Goal: Check status: Check status

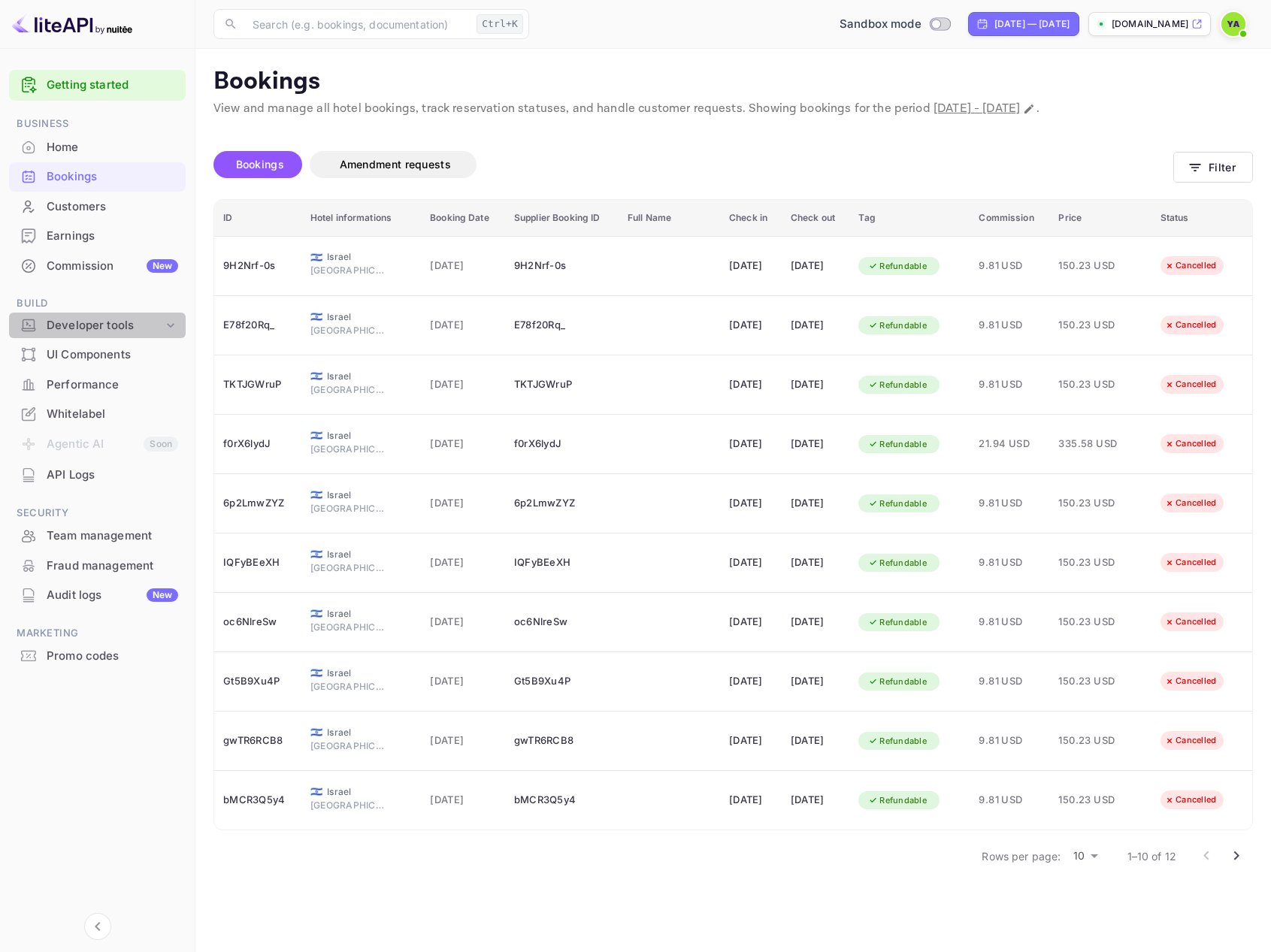
click at [91, 332] on div "Developer tools" at bounding box center [104, 326] width 116 height 18
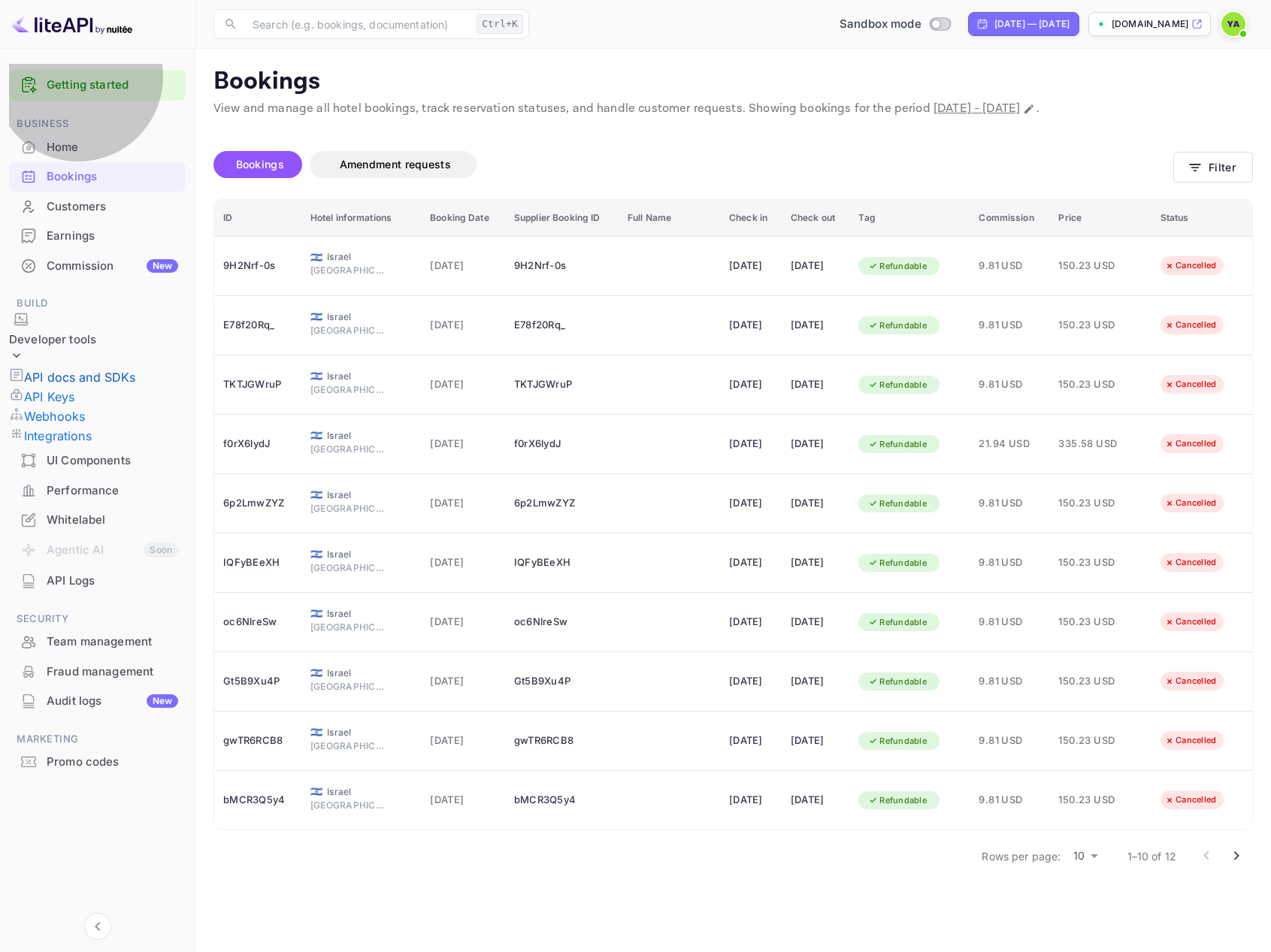
click at [96, 368] on p "API docs and SDKs" at bounding box center [80, 377] width 112 height 18
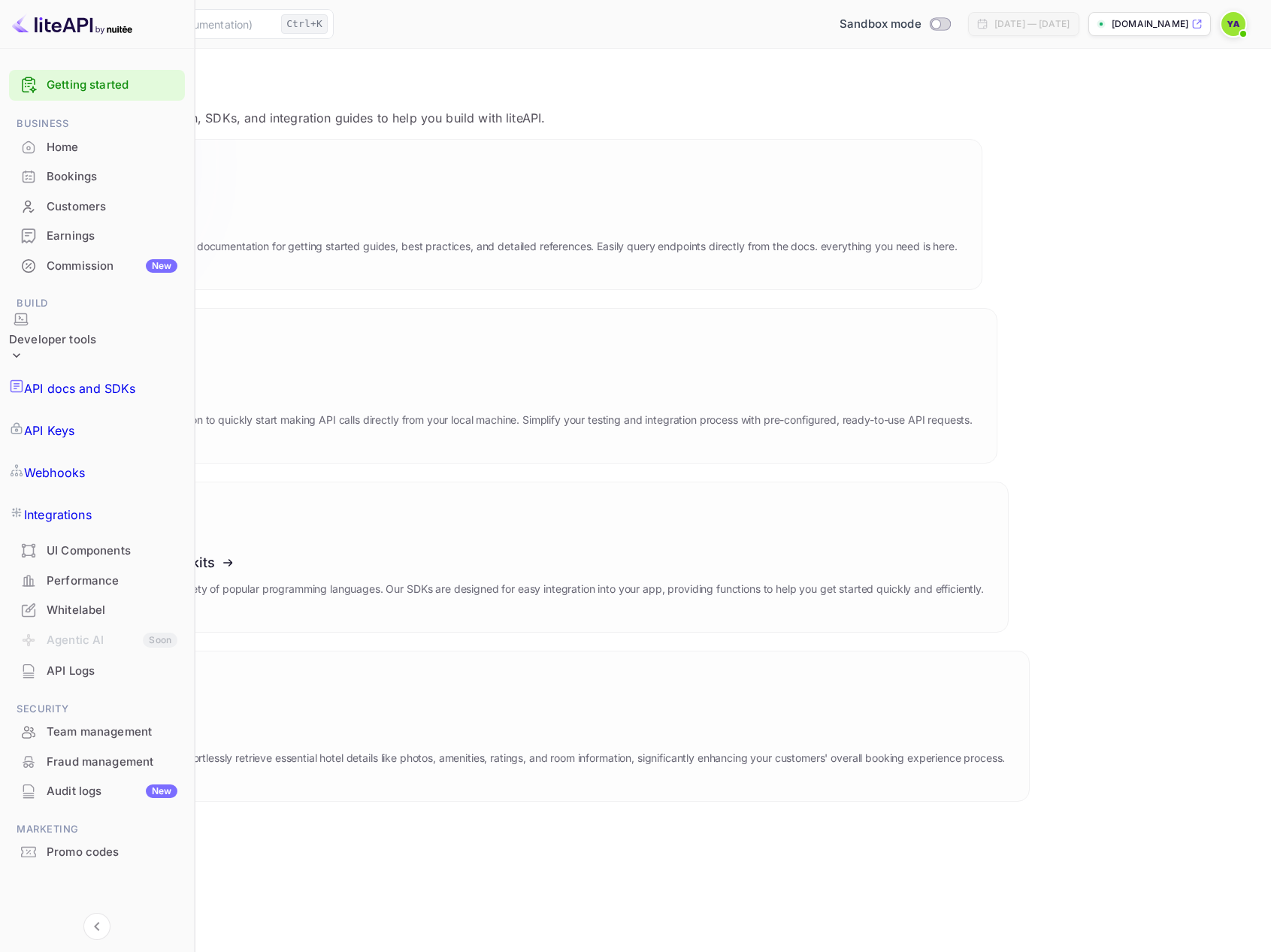
click at [253, 211] on icon at bounding box center [136, 216] width 234 height 154
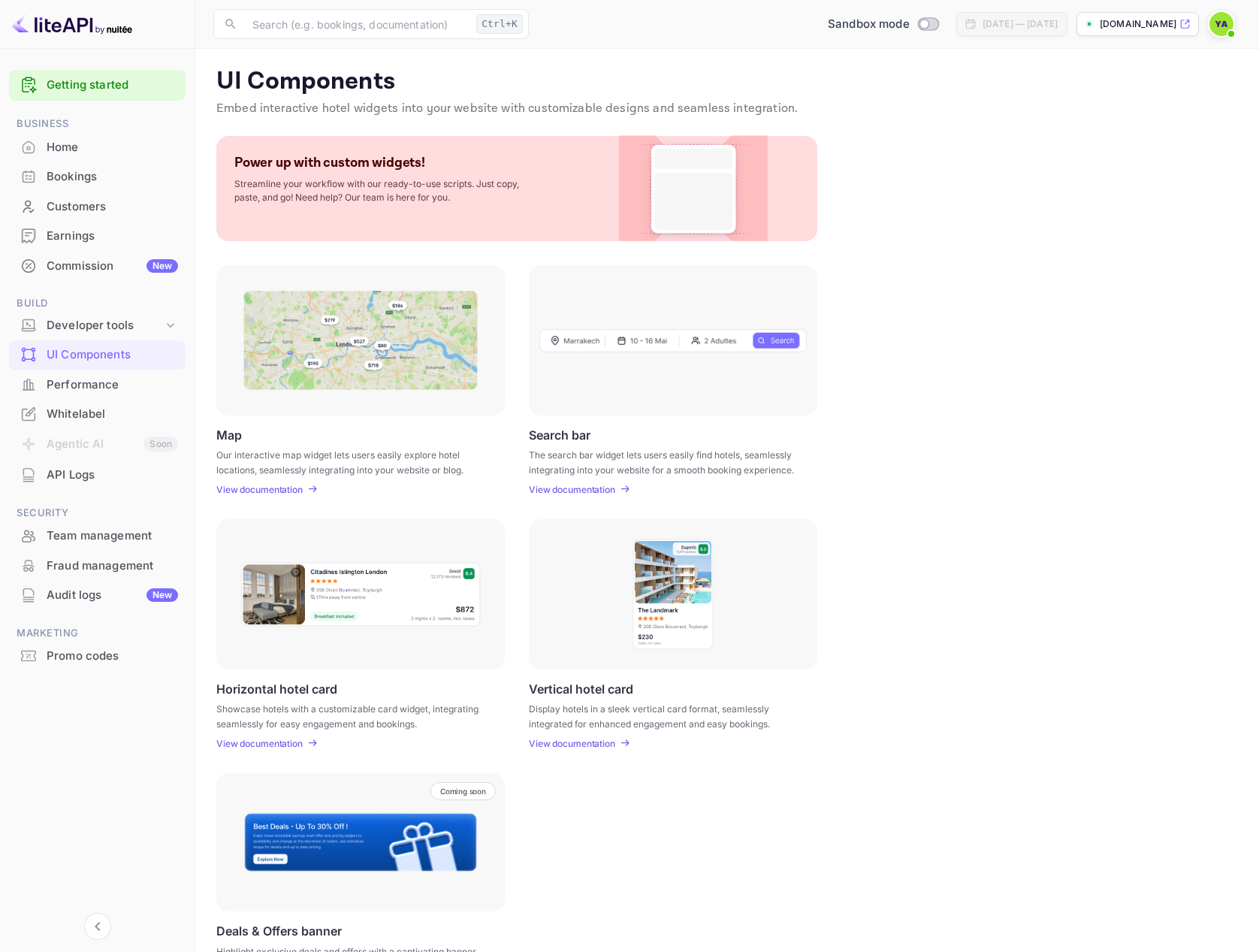
scroll to position [61, 0]
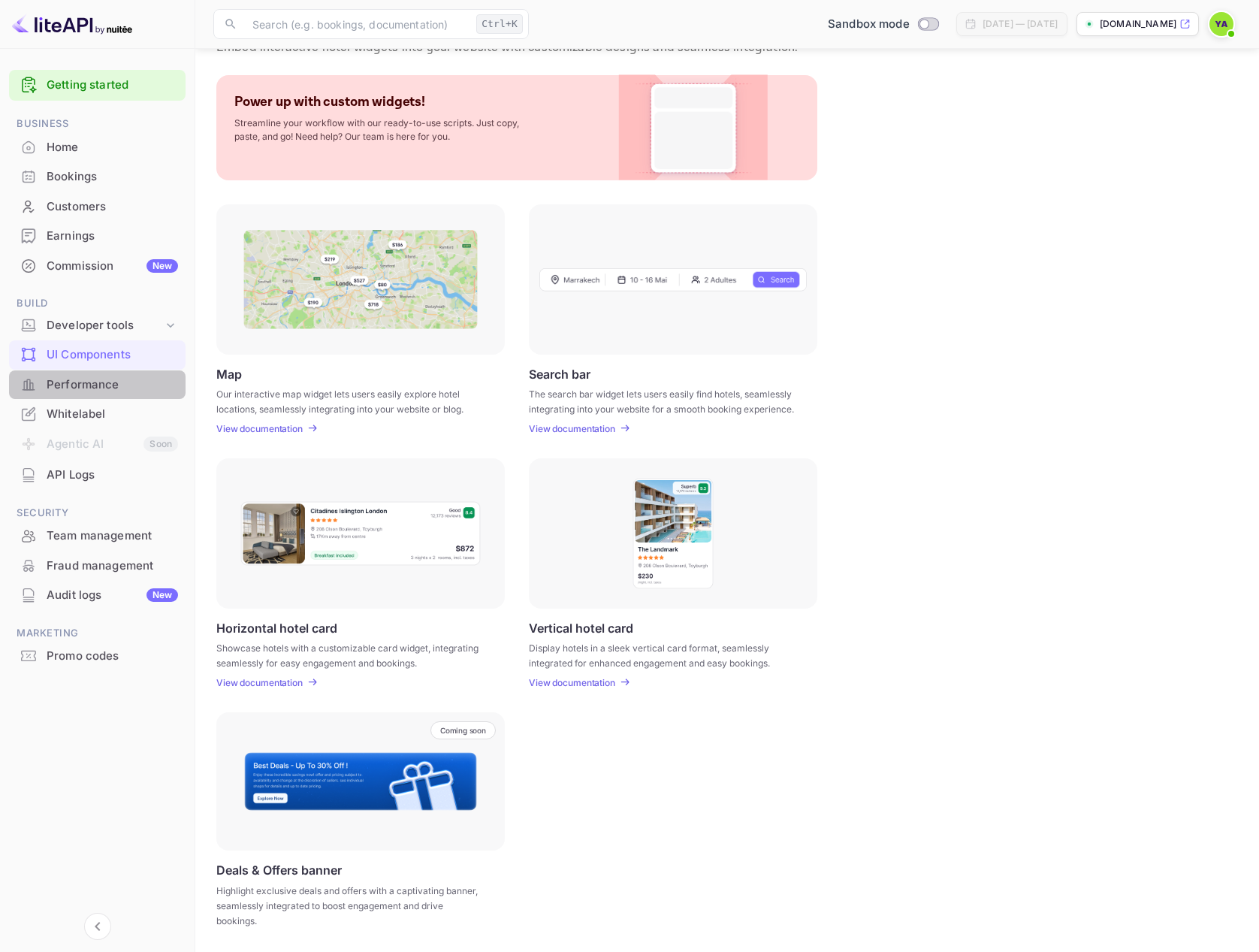
click at [104, 387] on div "Performance" at bounding box center [112, 386] width 132 height 18
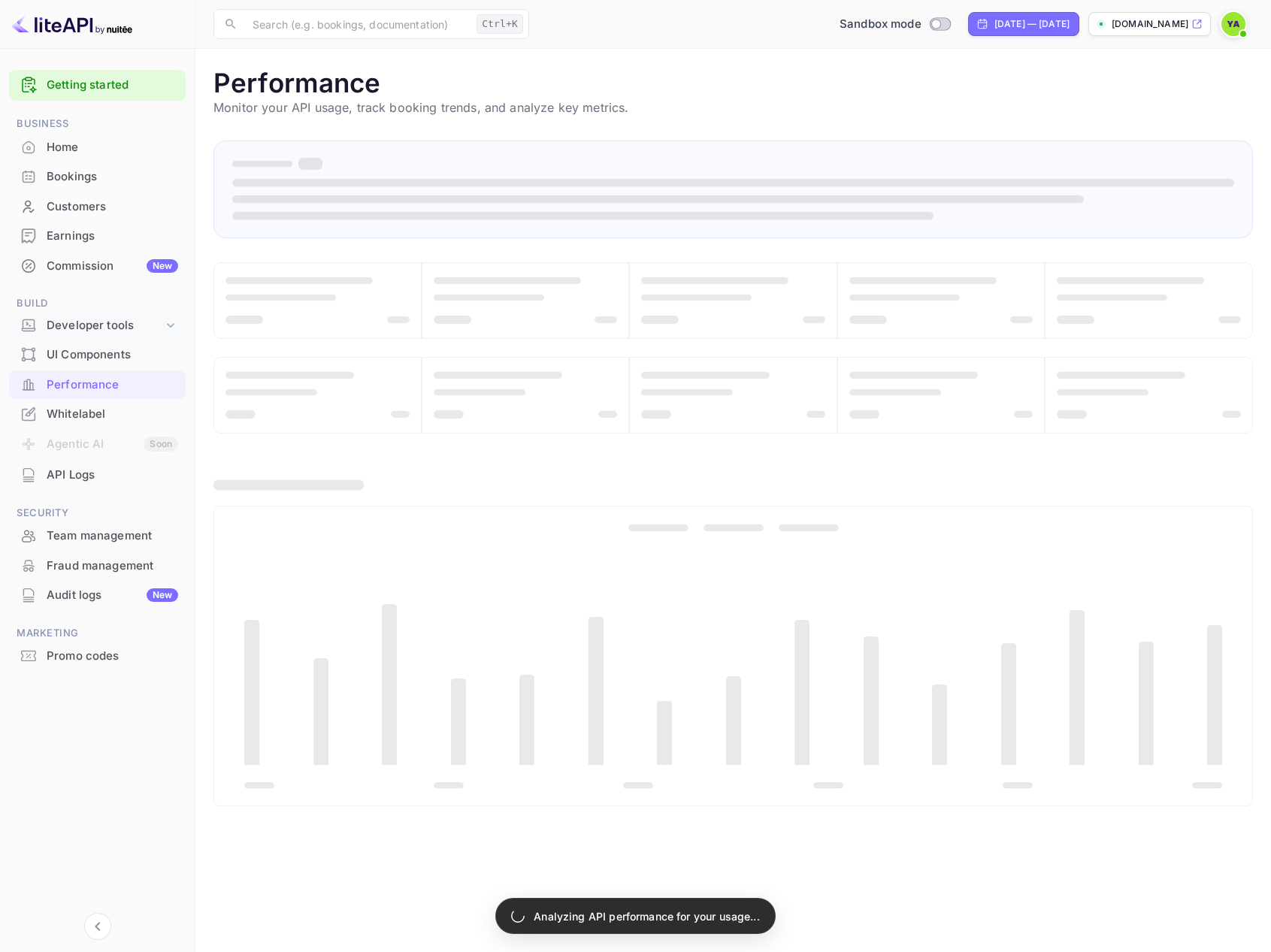
click at [88, 336] on div "Developer tools" at bounding box center [97, 326] width 177 height 27
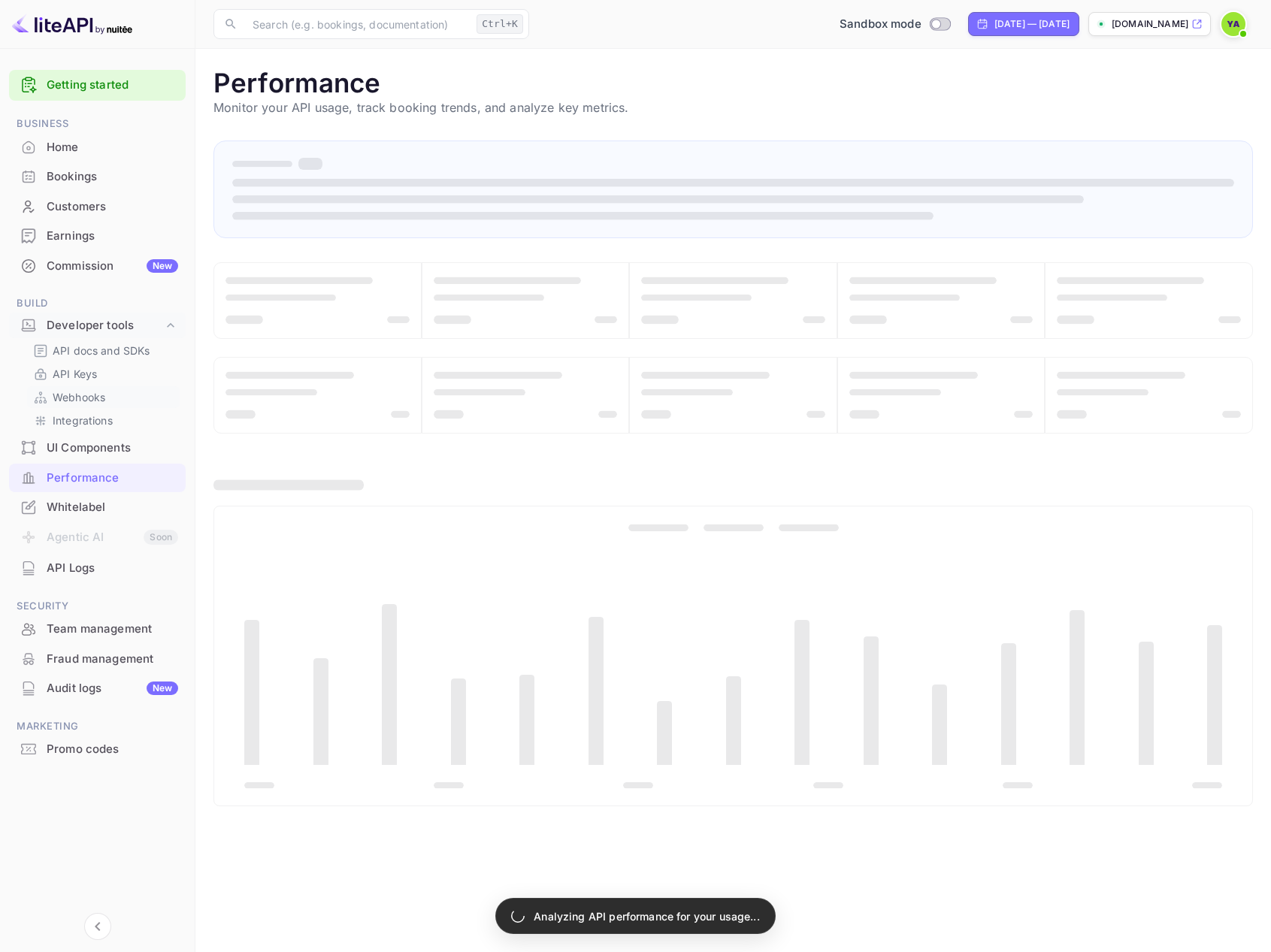
click at [102, 393] on p "Webhooks" at bounding box center [78, 397] width 52 height 16
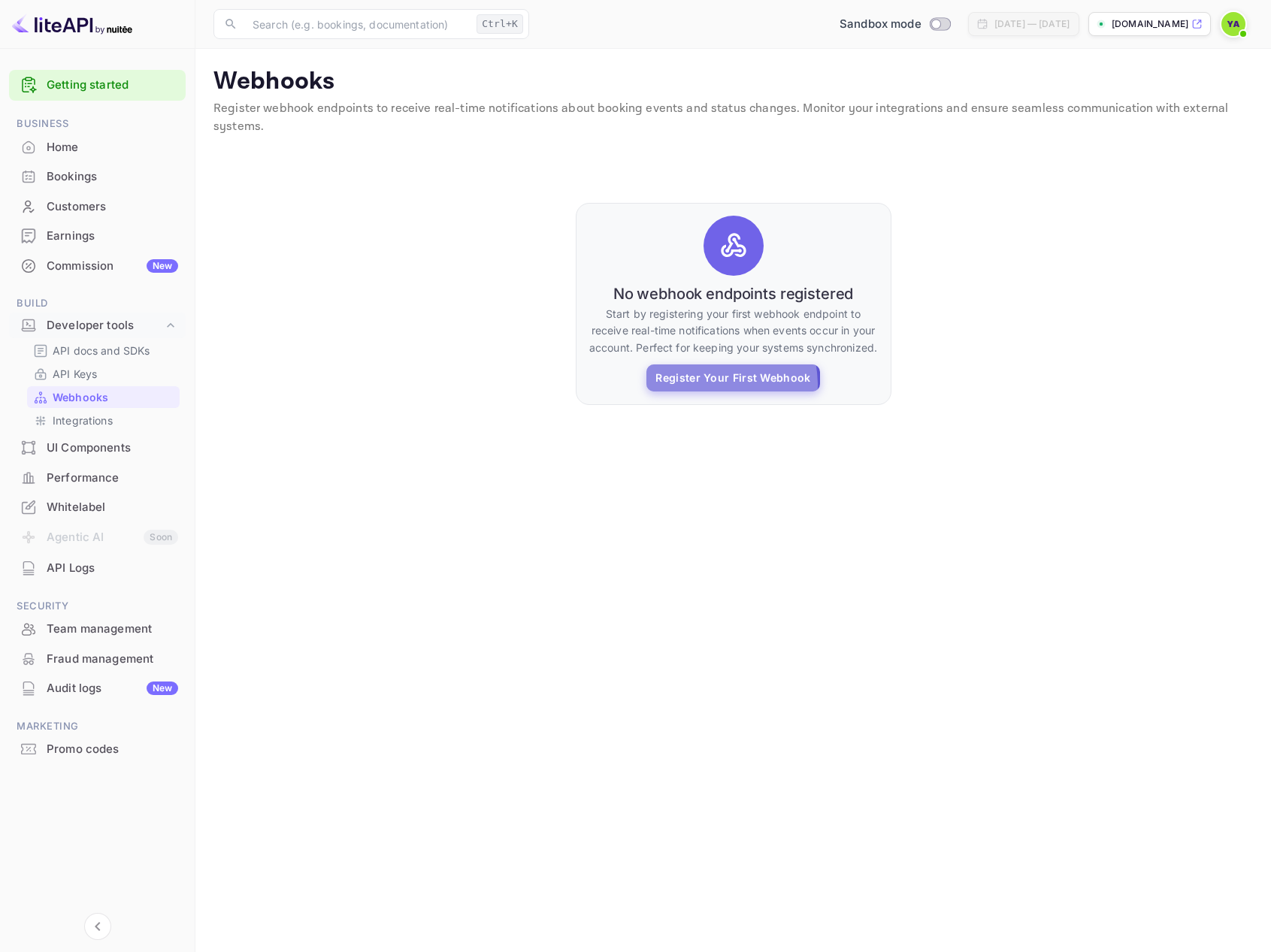
click at [701, 385] on button "Register Your First Webhook" at bounding box center [733, 378] width 173 height 28
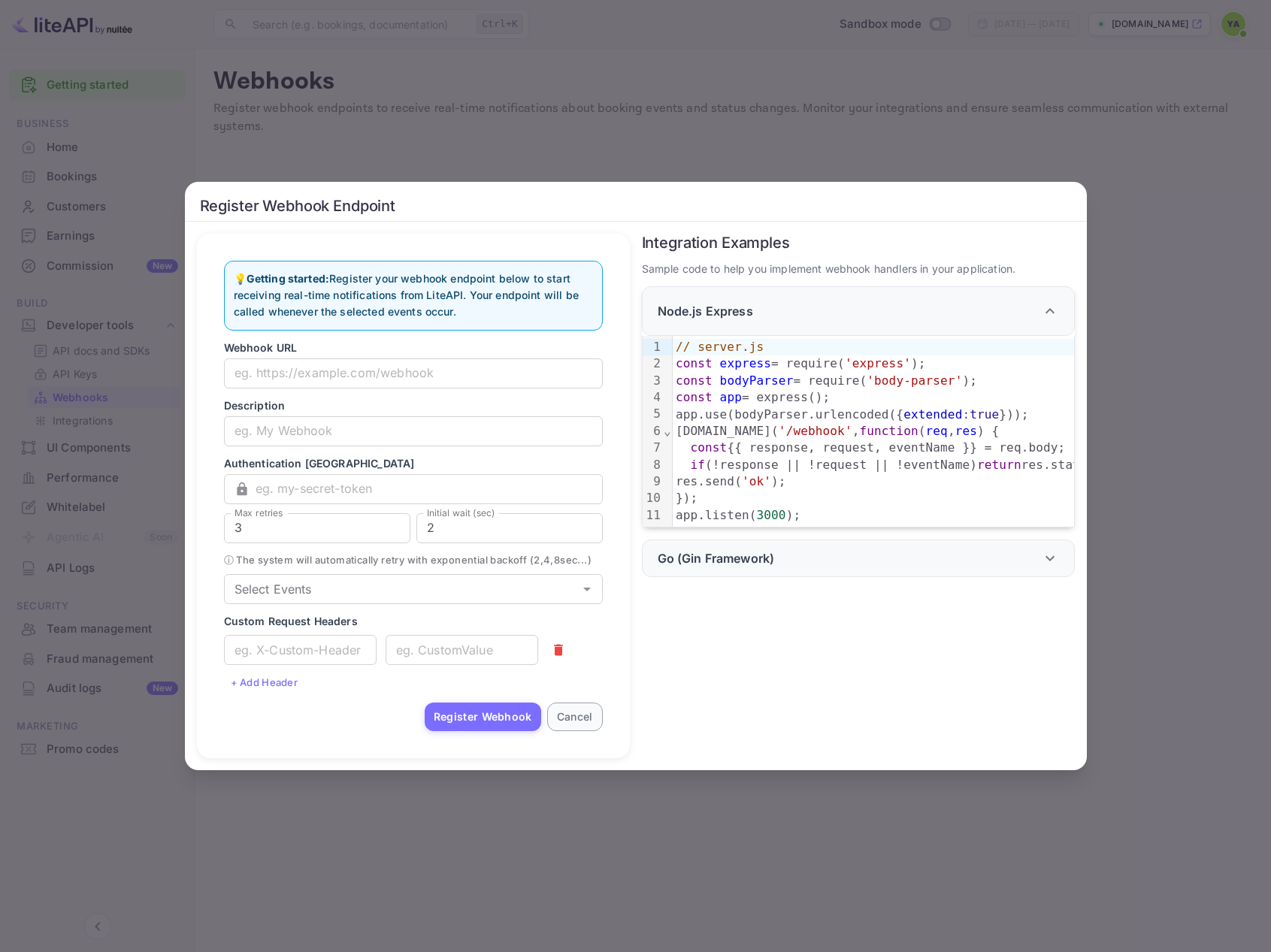
click at [572, 719] on button "Cancel" at bounding box center [575, 716] width 56 height 29
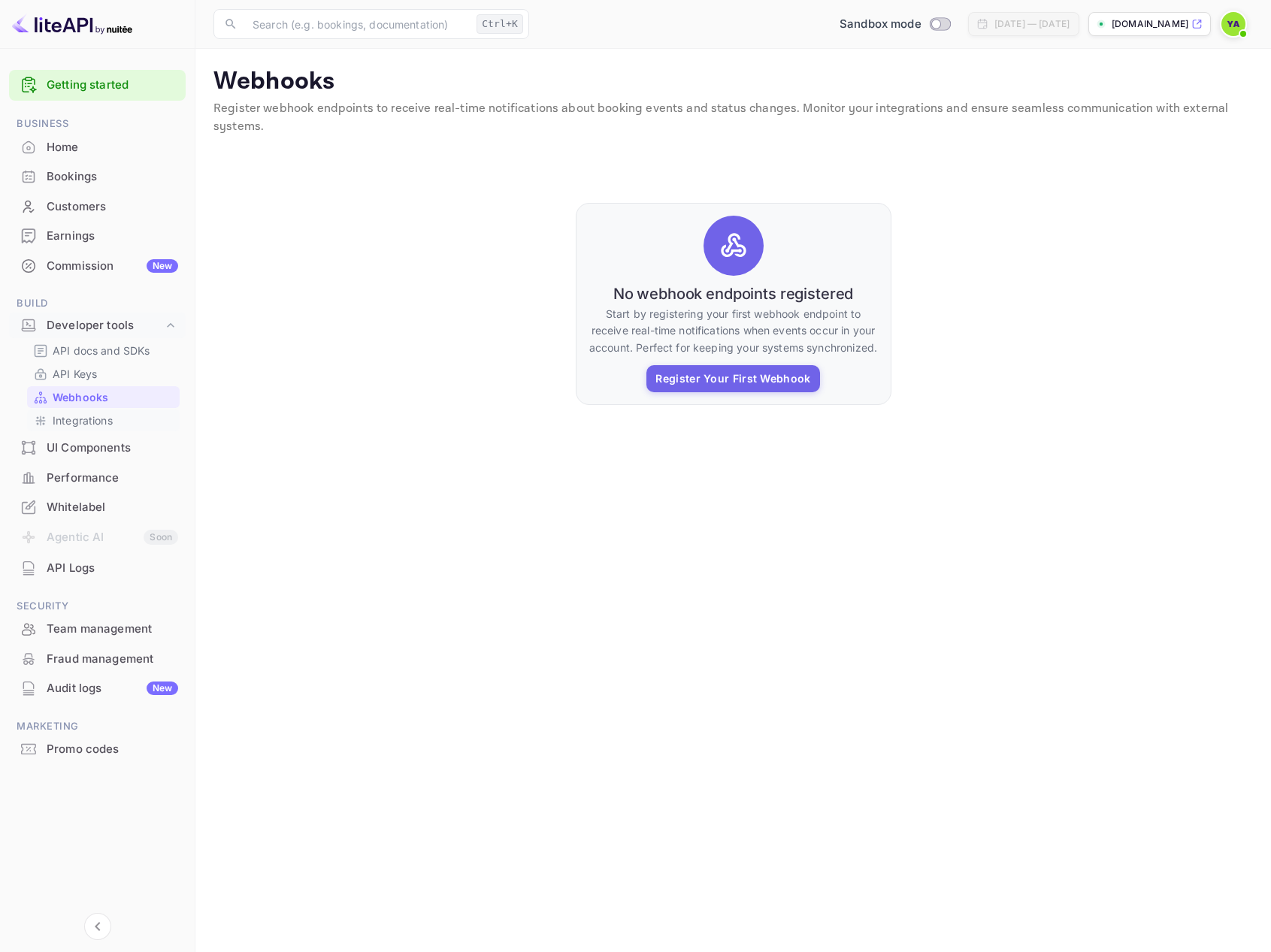
click at [97, 419] on p "Integrations" at bounding box center [82, 420] width 60 height 16
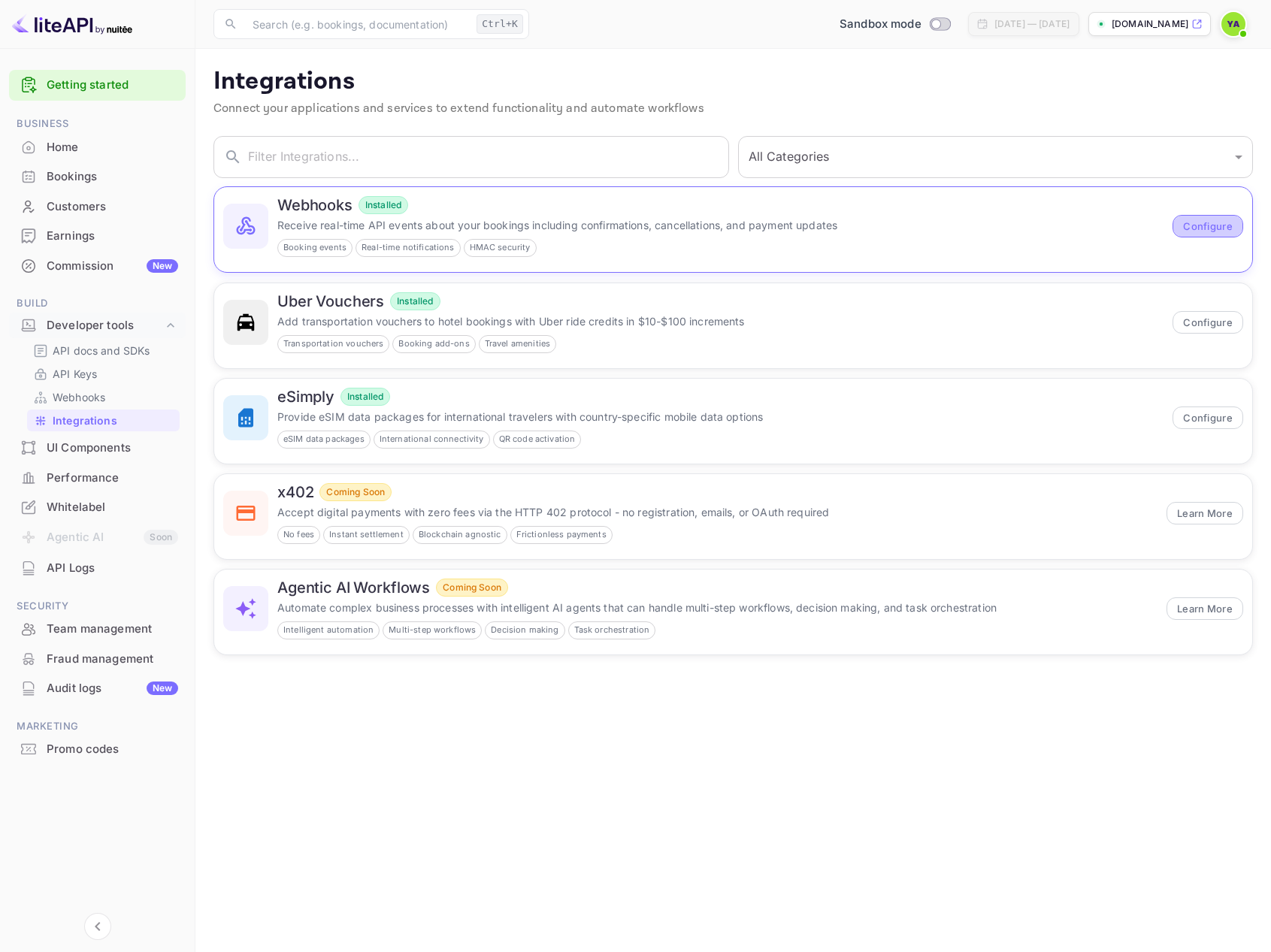
click at [1227, 222] on button "Configure" at bounding box center [1208, 225] width 71 height 23
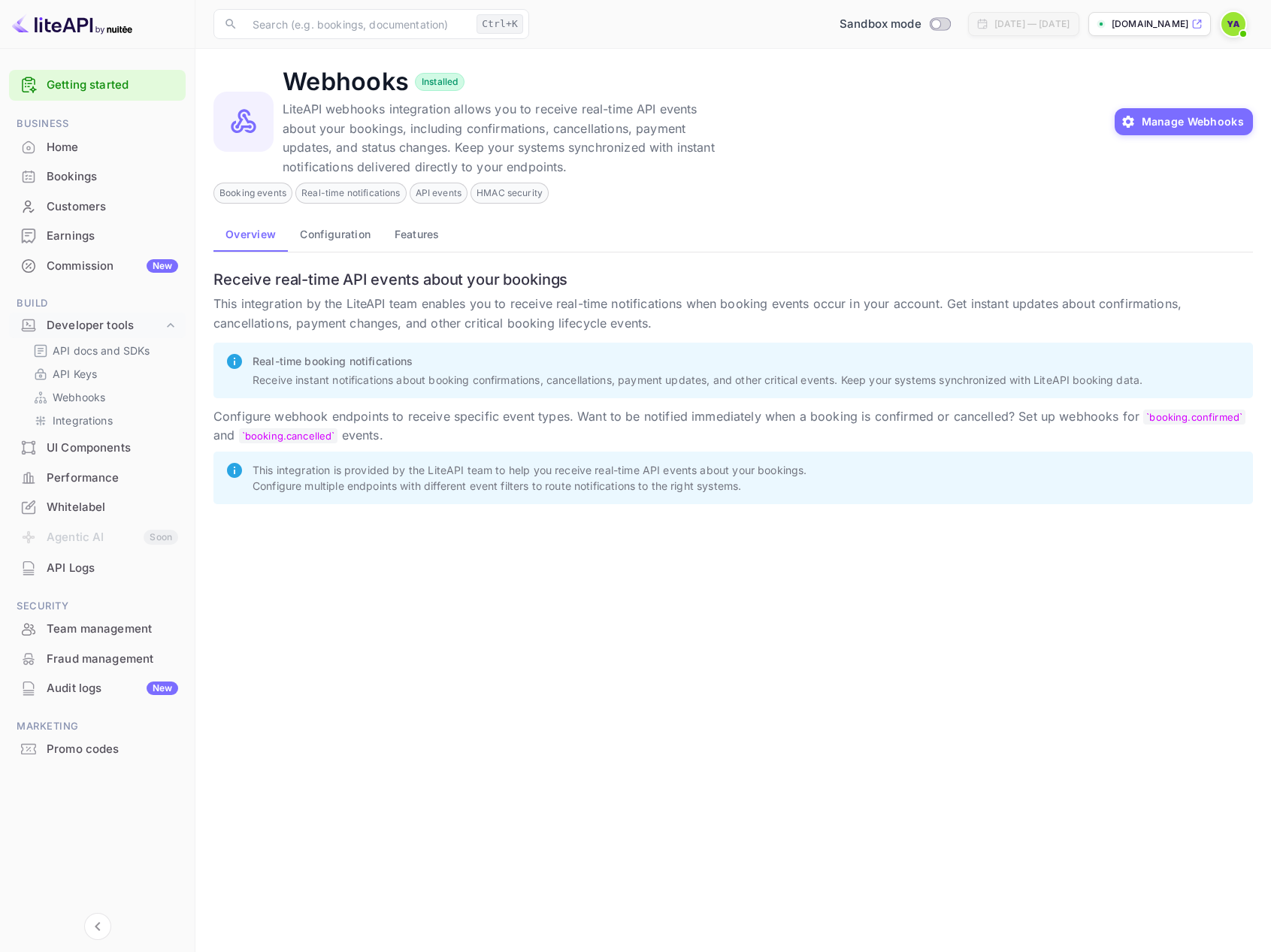
click at [334, 242] on button "Configuration" at bounding box center [335, 233] width 94 height 36
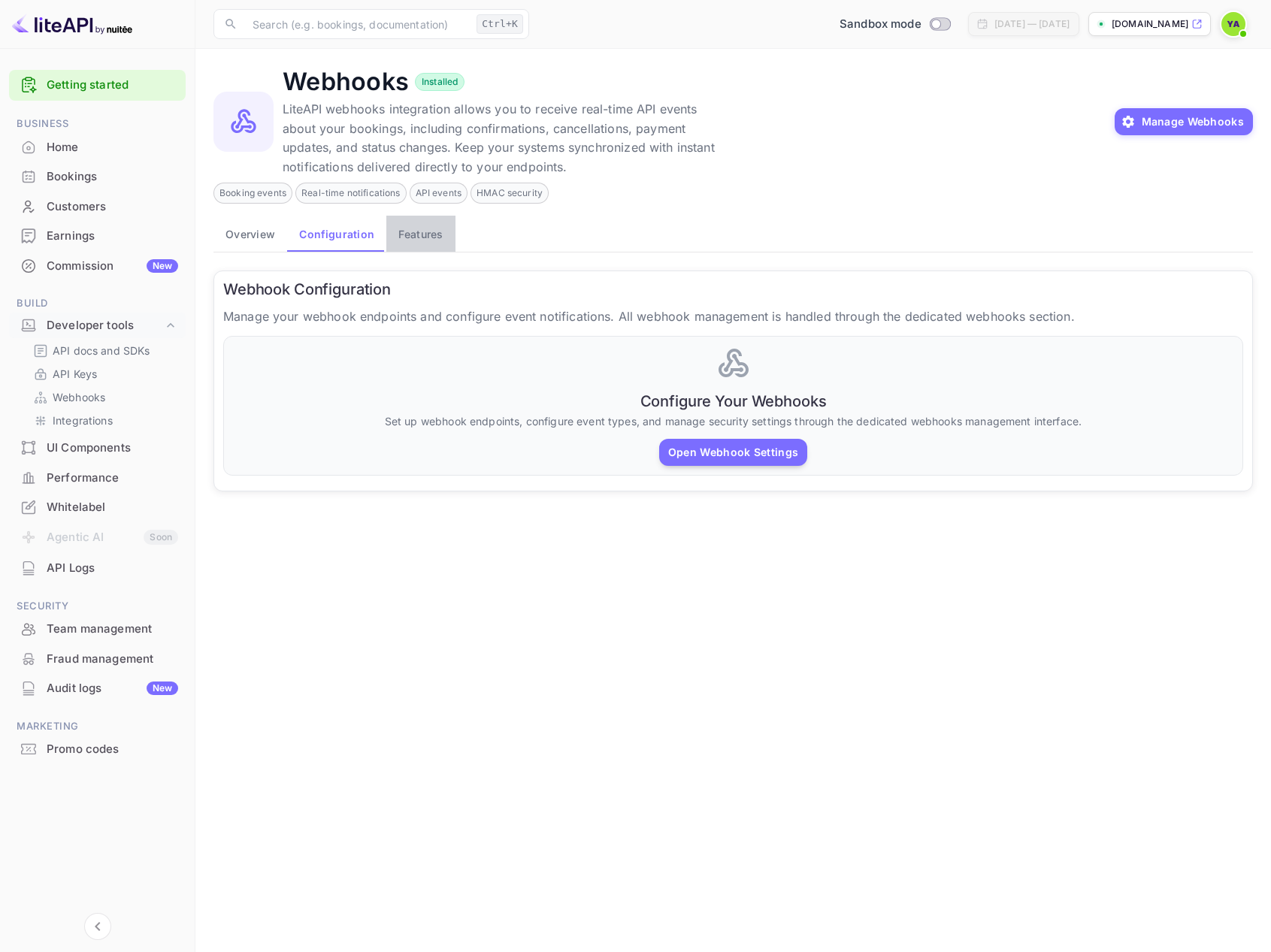
click at [418, 240] on button "Features" at bounding box center [421, 233] width 69 height 36
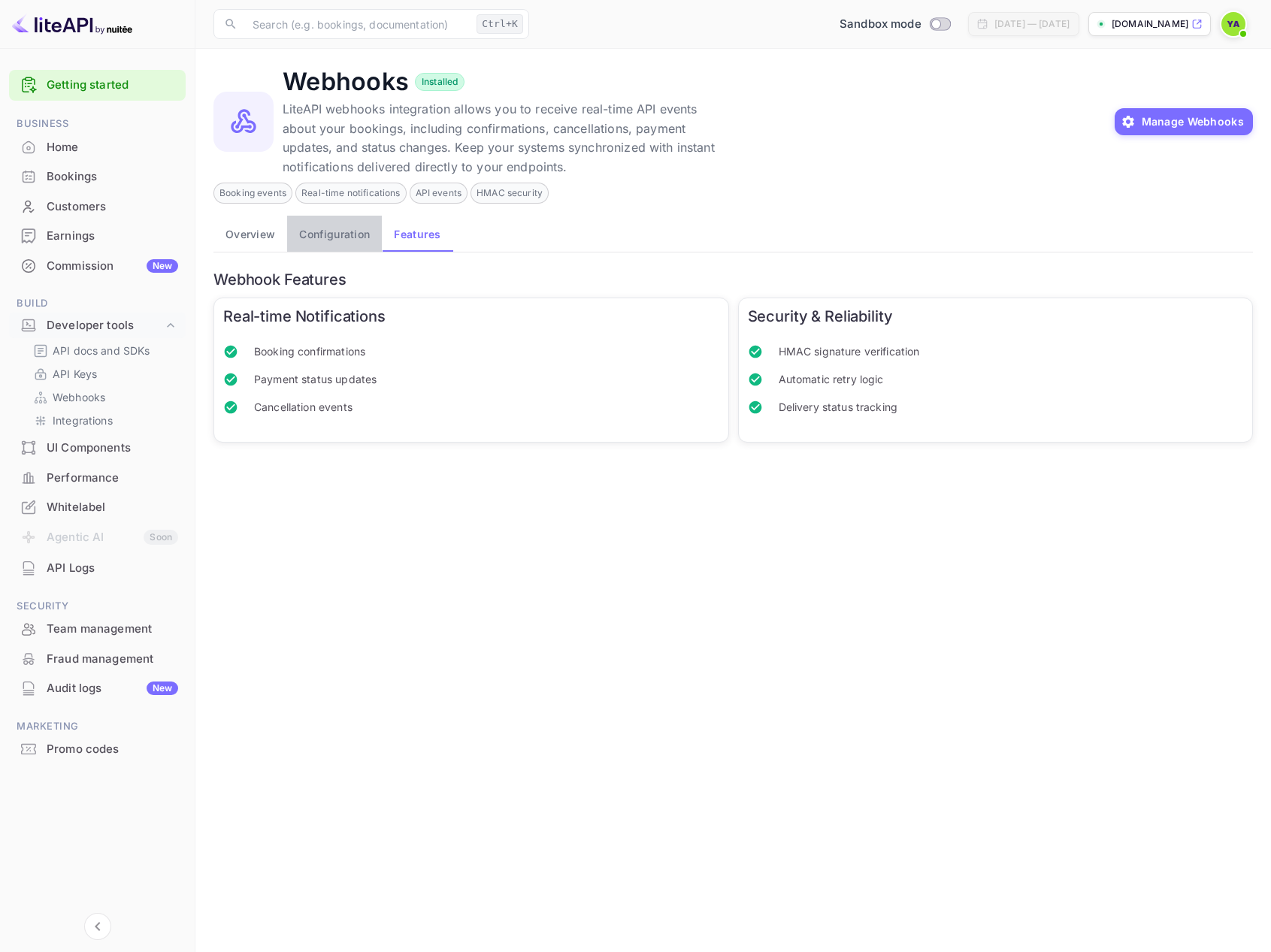
click at [348, 231] on button "Configuration" at bounding box center [334, 233] width 94 height 36
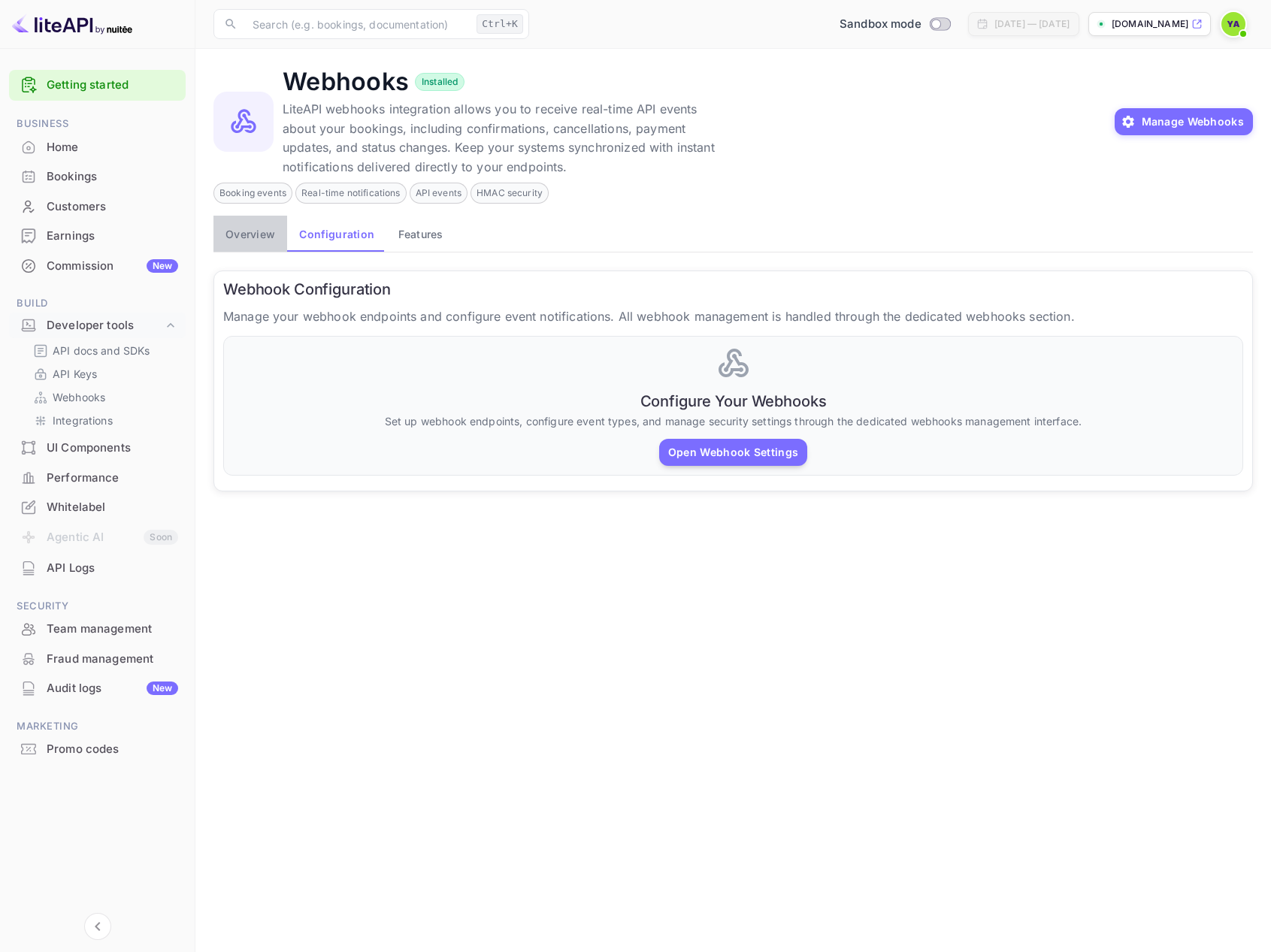
click at [261, 243] on button "Overview" at bounding box center [250, 233] width 74 height 36
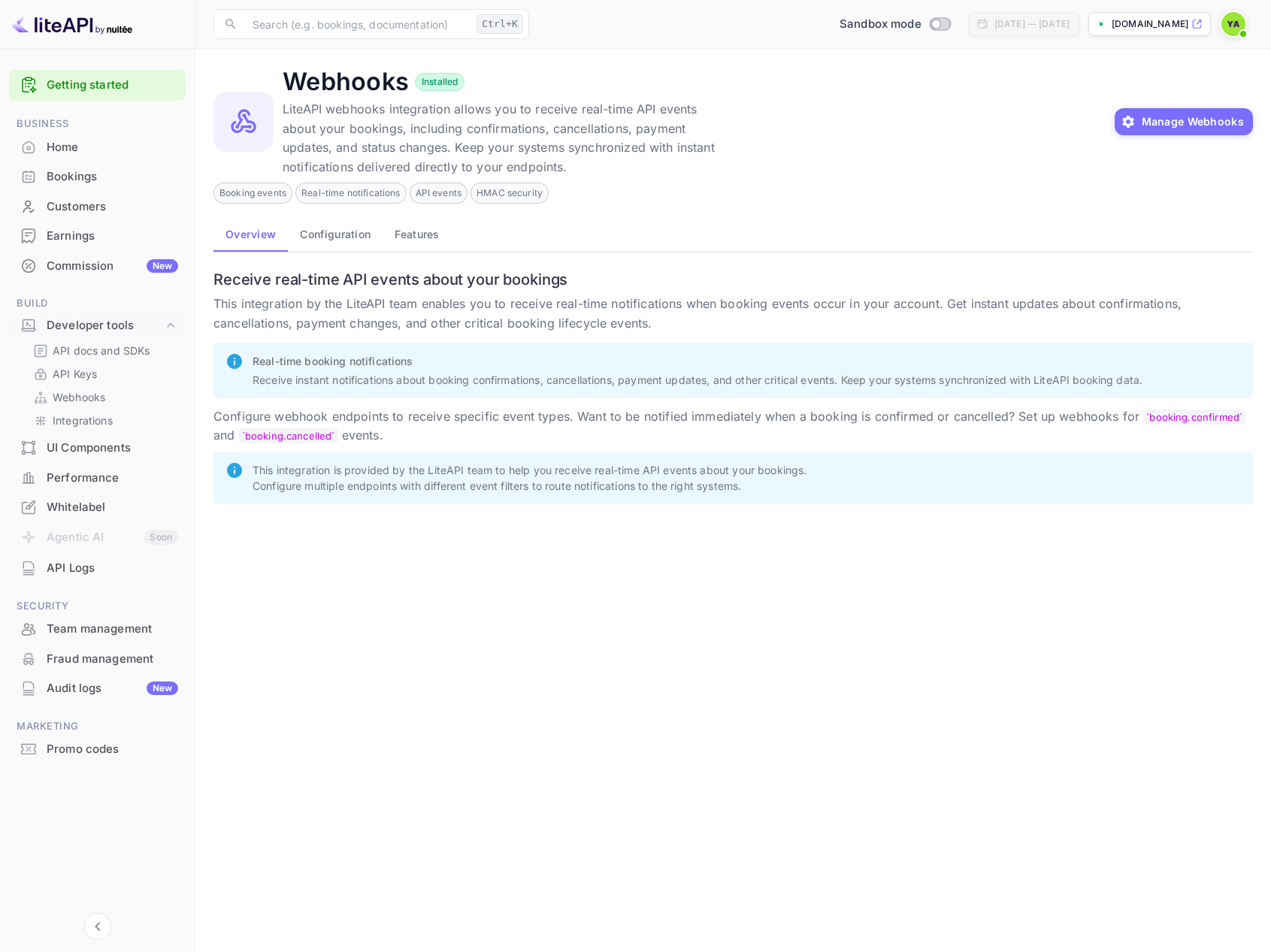
click at [318, 250] on button "Configuration" at bounding box center [335, 233] width 94 height 36
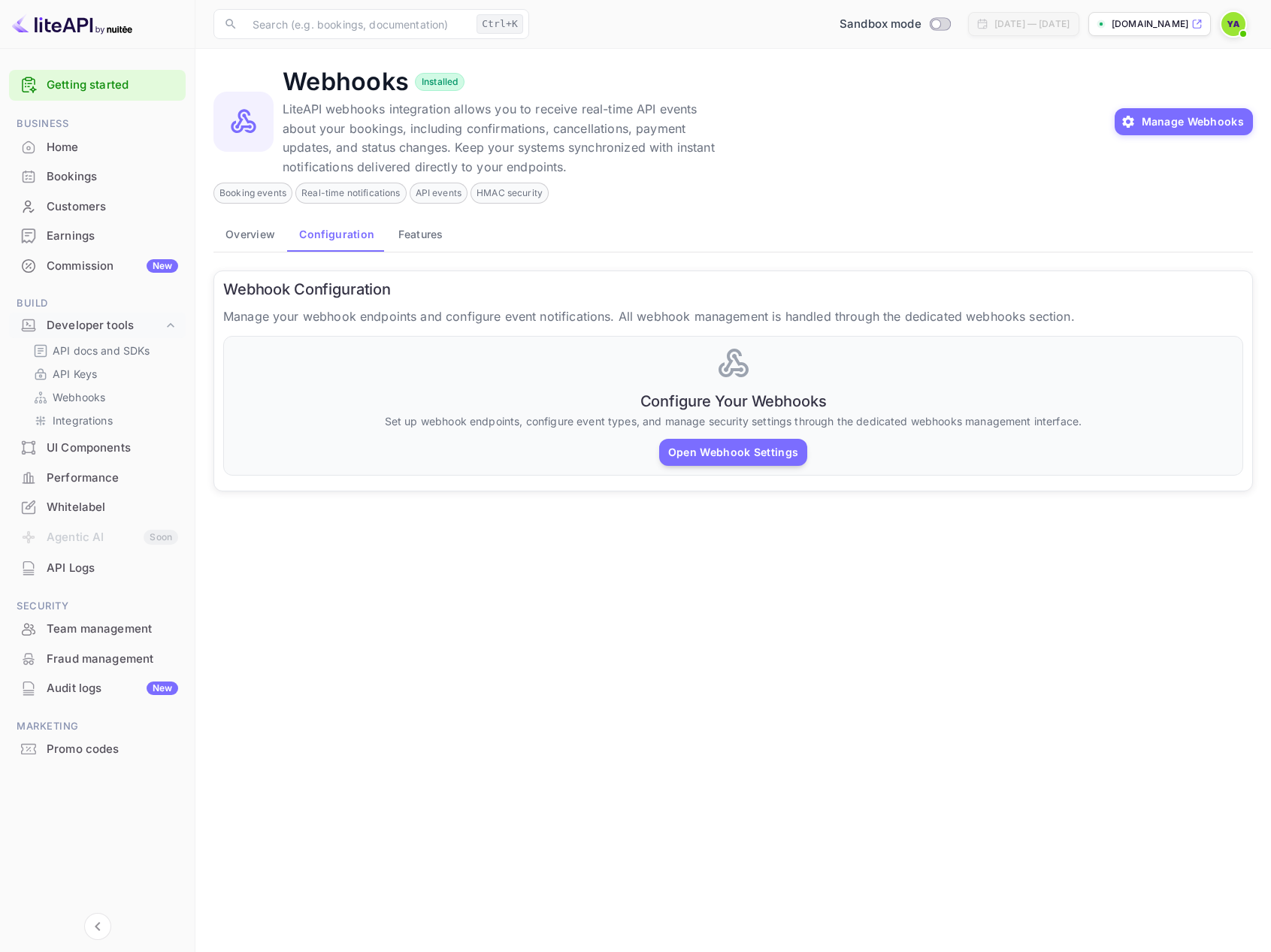
click at [403, 240] on button "Features" at bounding box center [421, 233] width 69 height 36
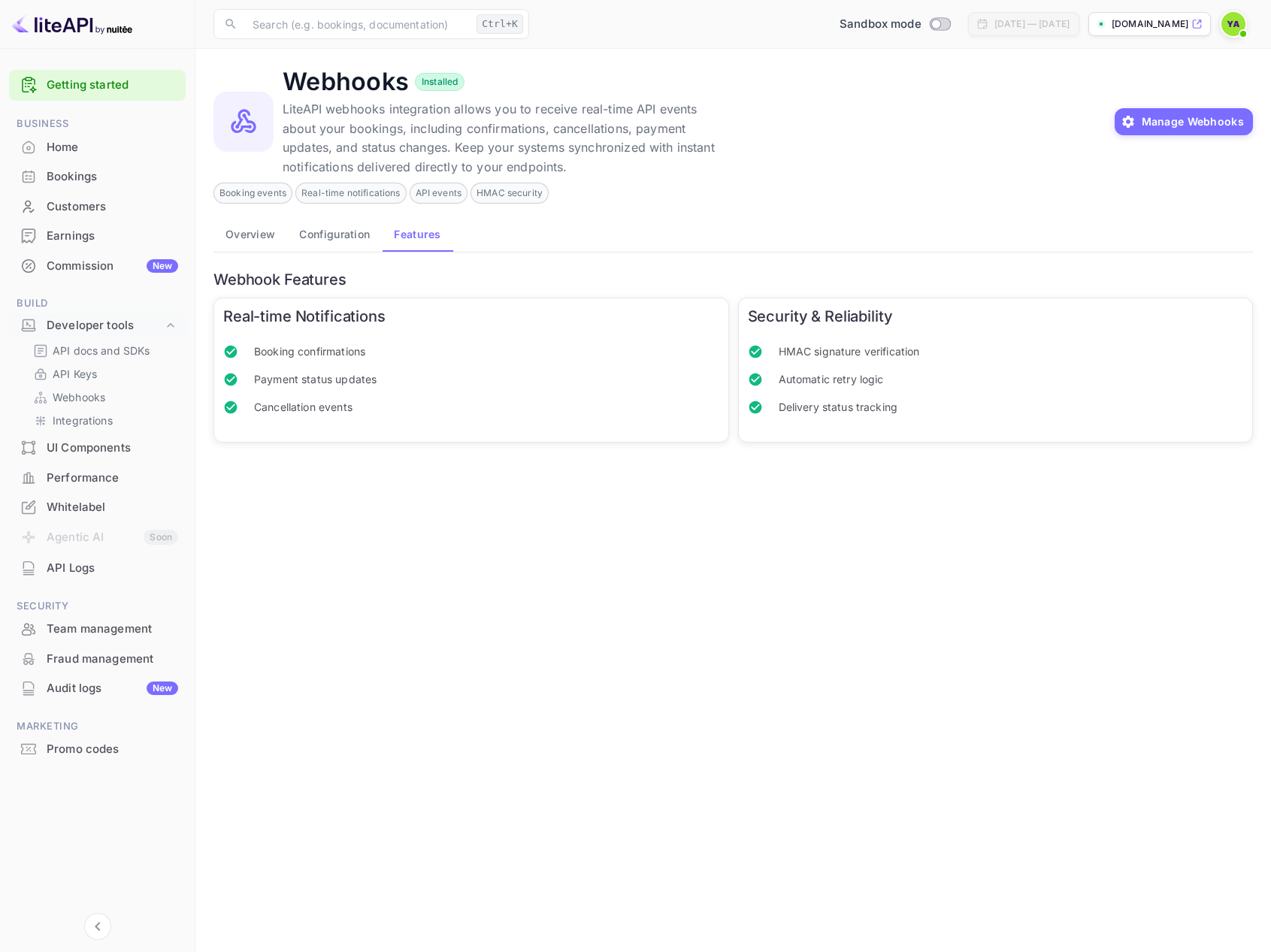
click at [348, 239] on button "Configuration" at bounding box center [334, 233] width 94 height 36
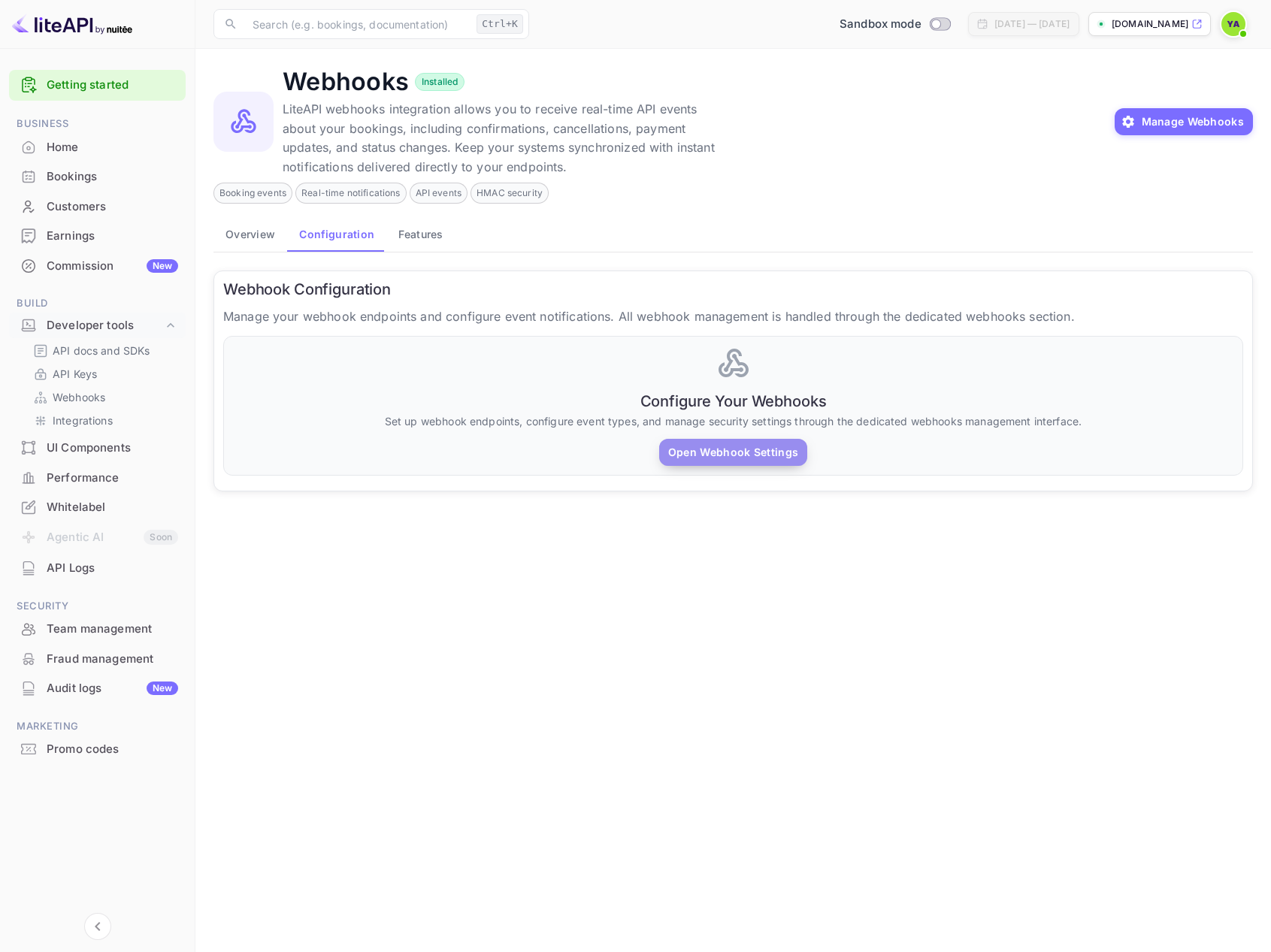
click at [785, 465] on button "Open Webhook Settings" at bounding box center [733, 452] width 148 height 28
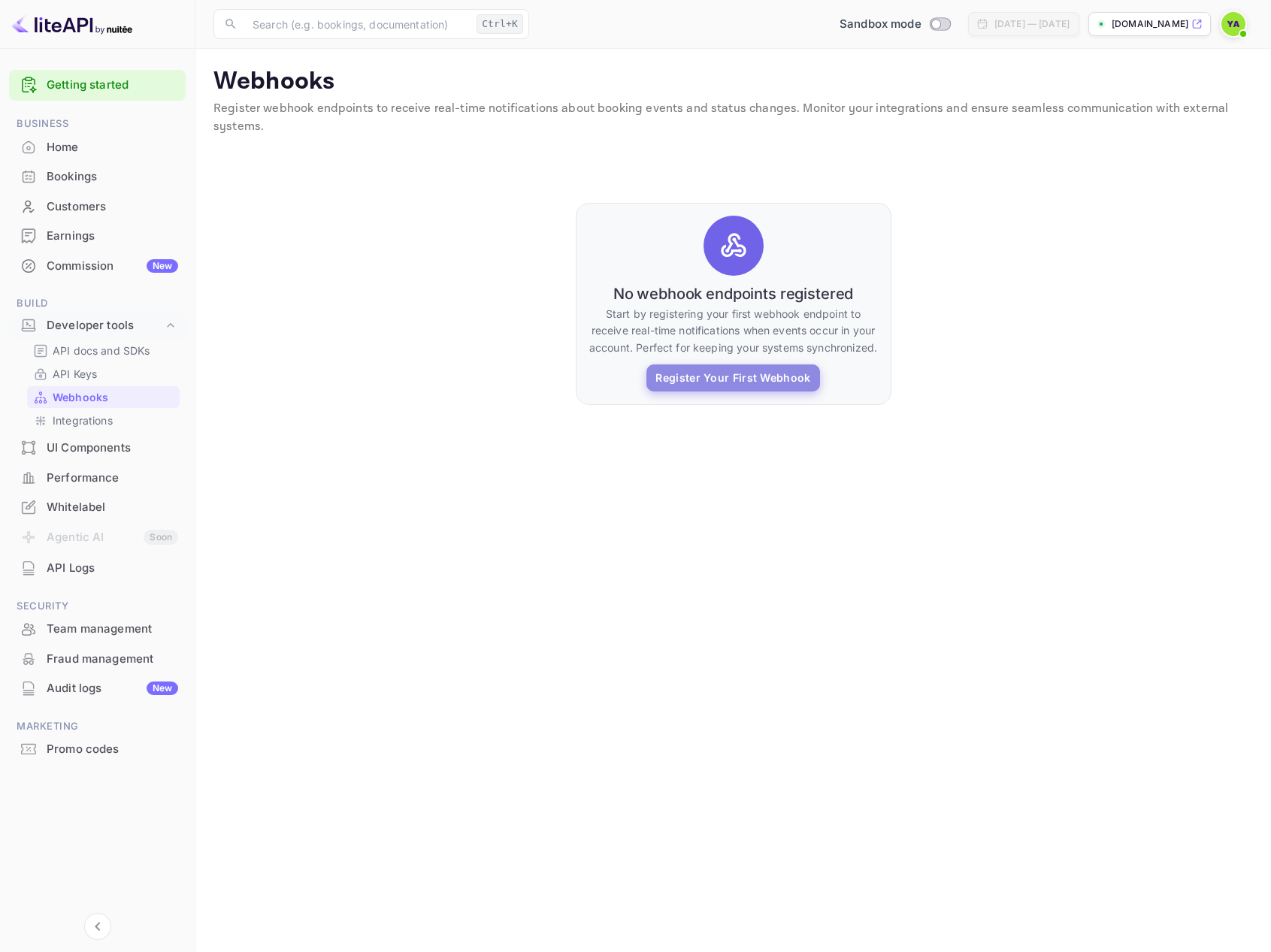
click at [759, 379] on button "Register Your First Webhook" at bounding box center [733, 378] width 173 height 28
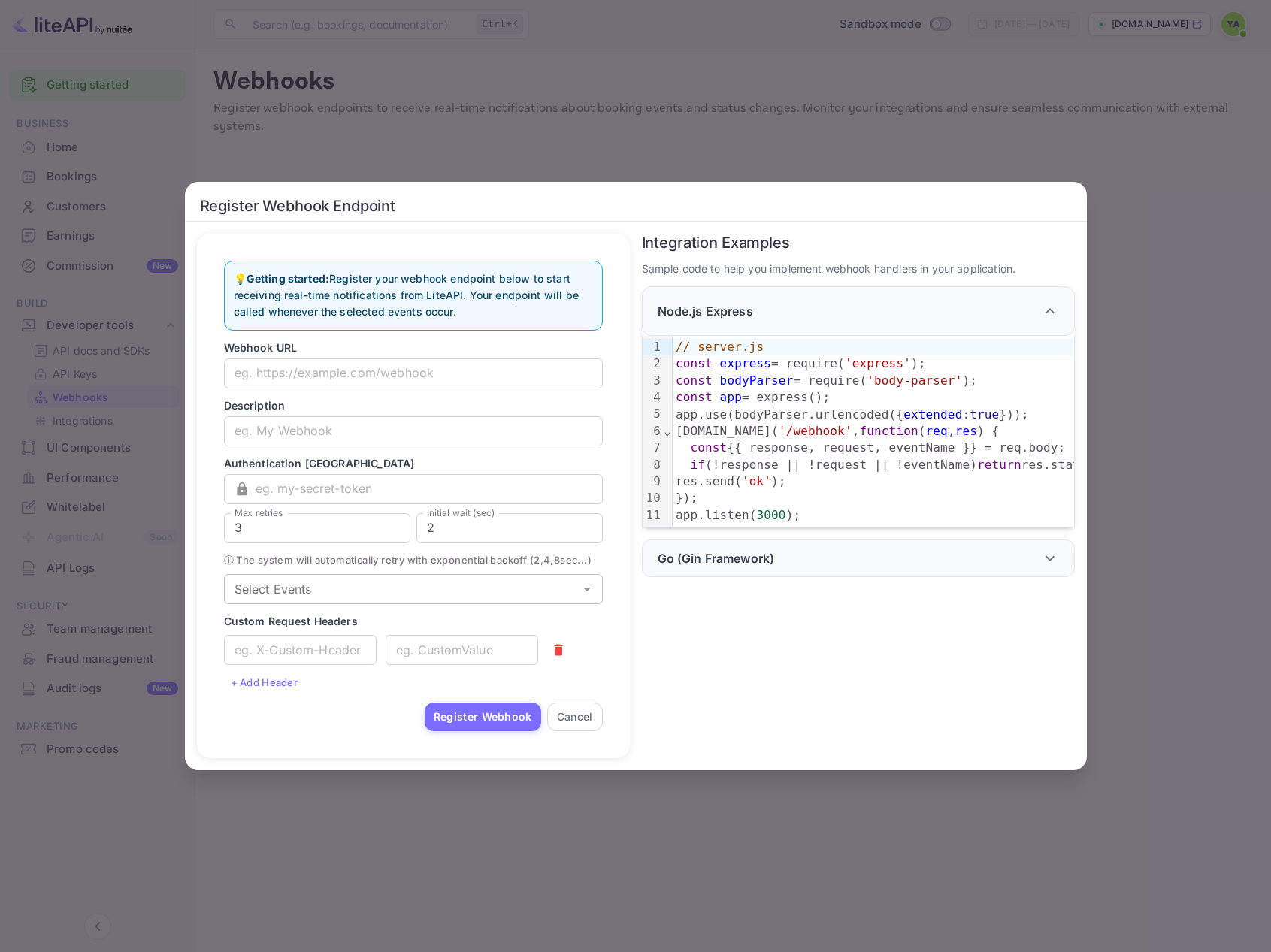
click at [581, 597] on icon "Open" at bounding box center [586, 589] width 18 height 18
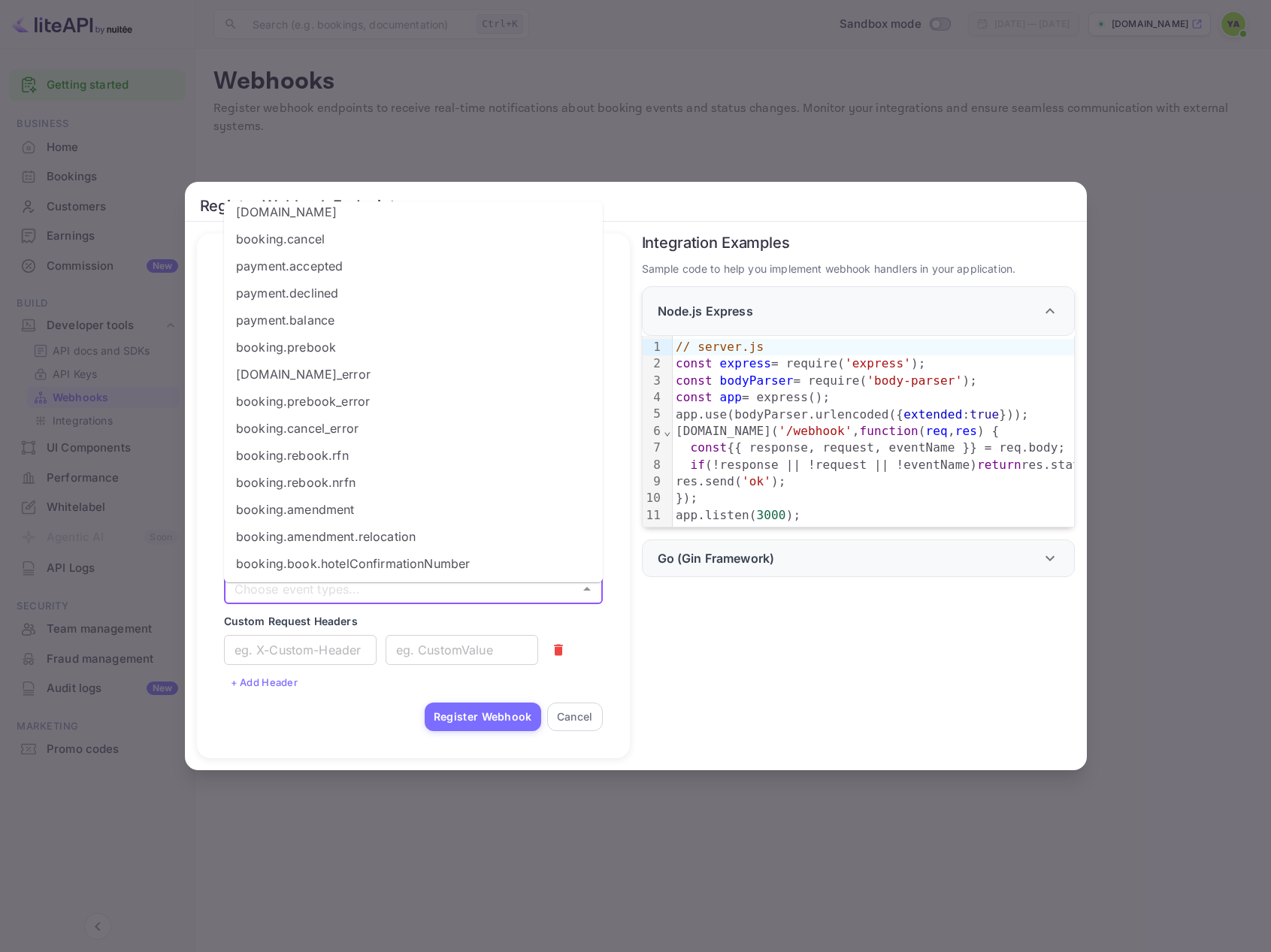
scroll to position [10, 0]
click at [1192, 323] on div "Register Webhook Endpoint 💡 Getting started: Register your webhook endpoint bel…" at bounding box center [636, 476] width 1271 height 952
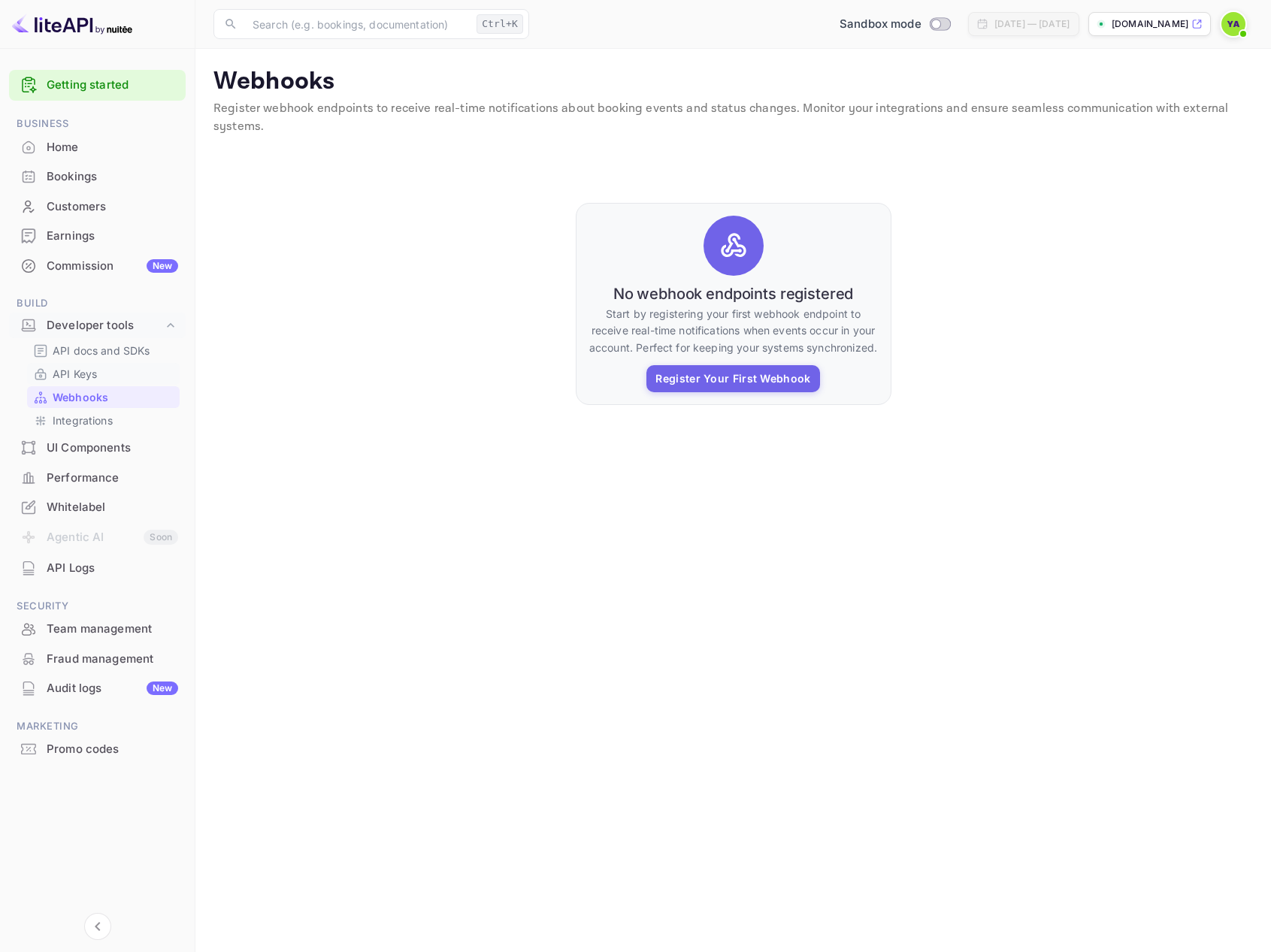
click at [69, 366] on p "API Keys" at bounding box center [74, 374] width 44 height 16
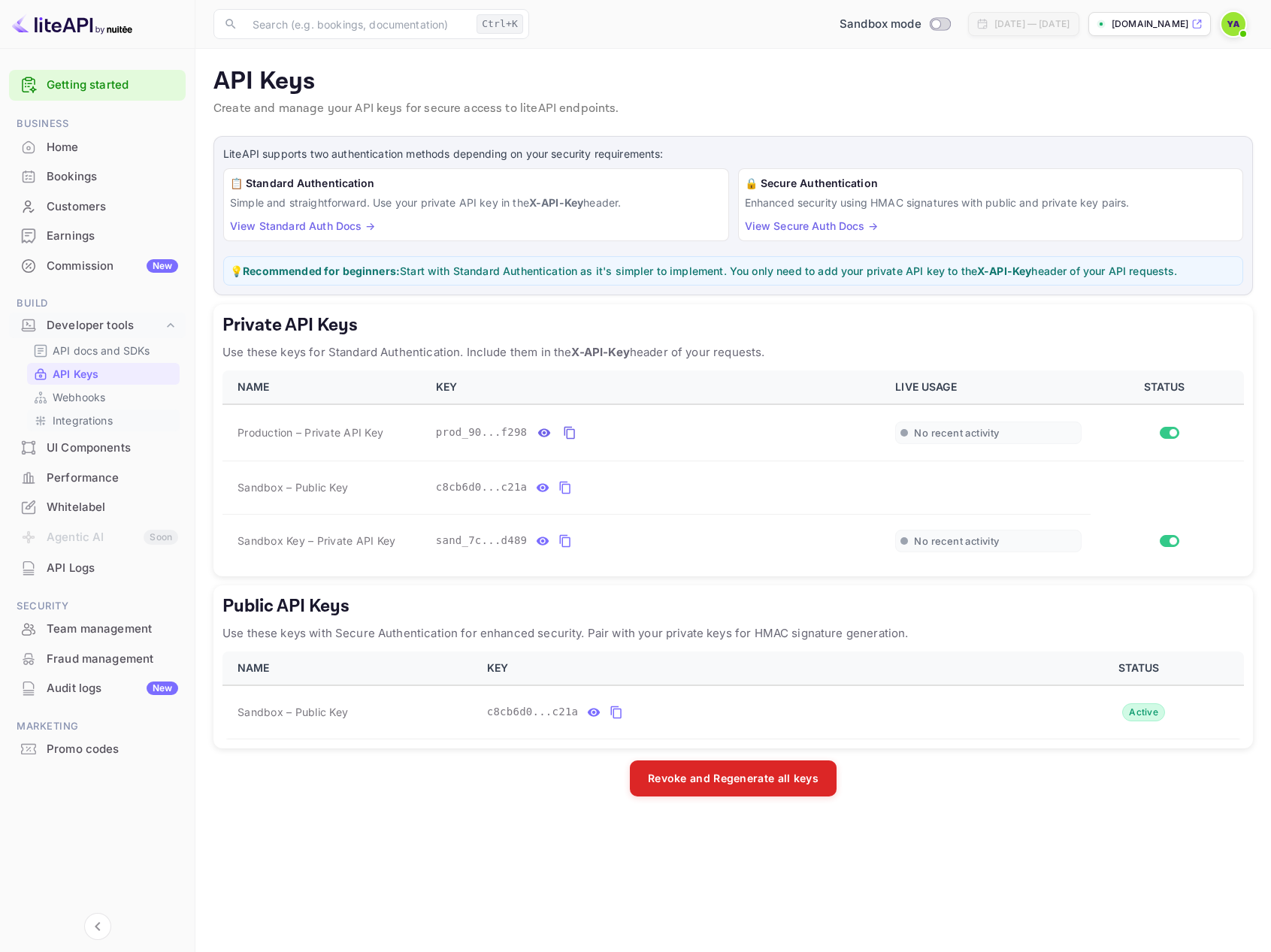
click at [93, 417] on p "Integrations" at bounding box center [82, 420] width 60 height 16
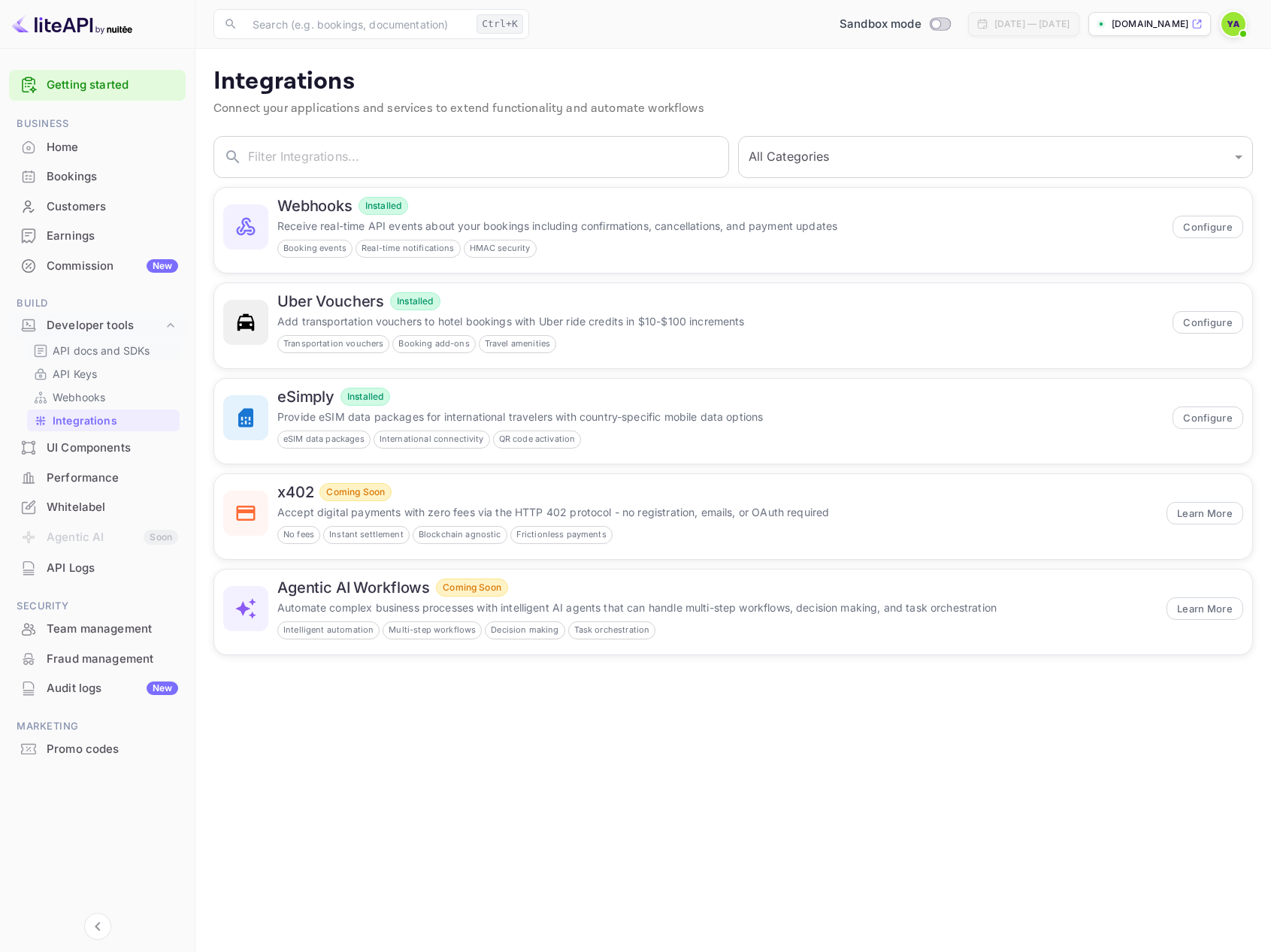
click at [91, 352] on p "API docs and SDKs" at bounding box center [100, 350] width 97 height 16
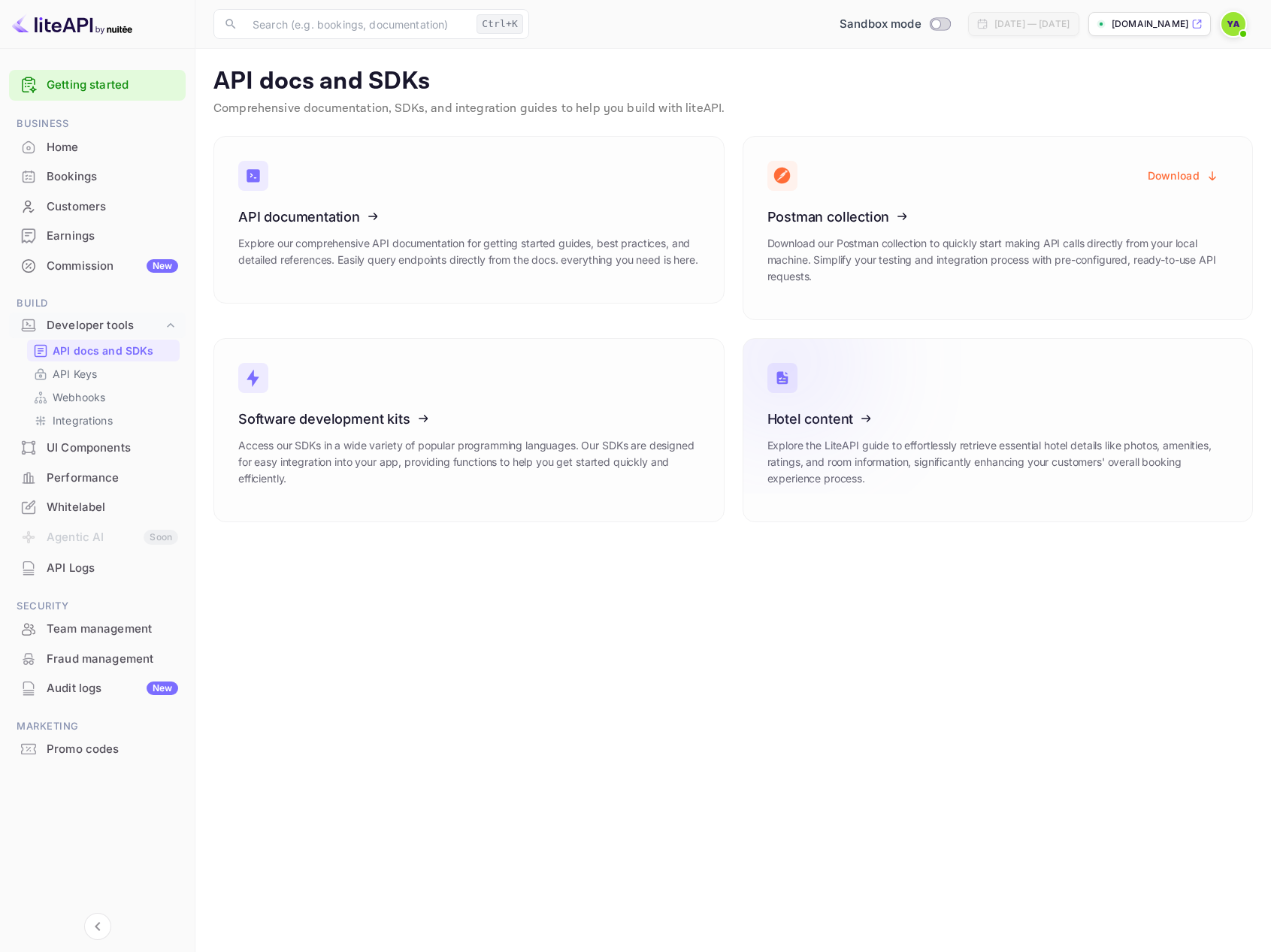
click at [844, 399] on icon at bounding box center [861, 416] width 234 height 154
click at [86, 392] on p "Webhooks" at bounding box center [78, 397] width 52 height 16
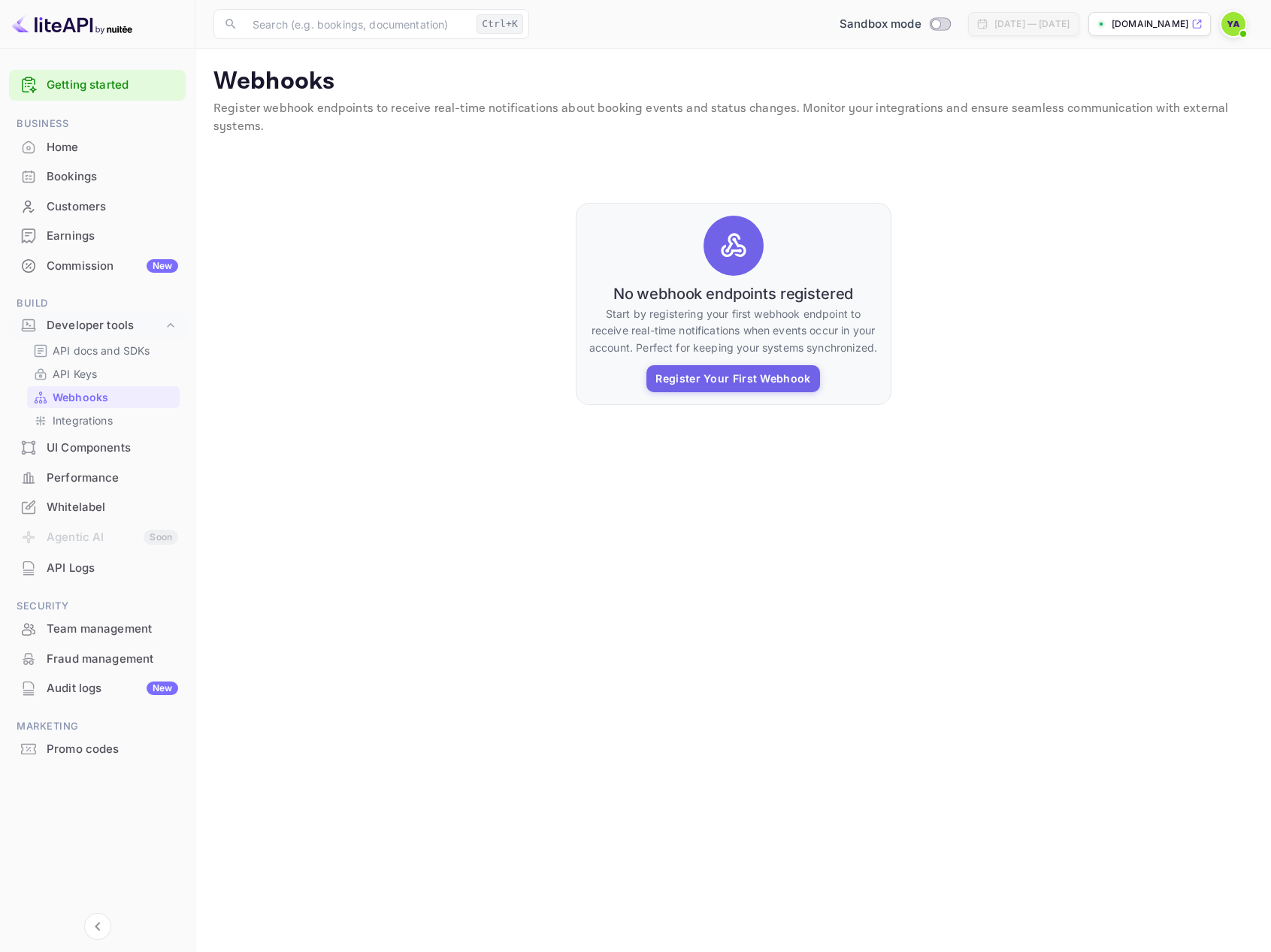
click at [253, 83] on p "Webhooks" at bounding box center [733, 82] width 1039 height 30
copy p "Webhooks"
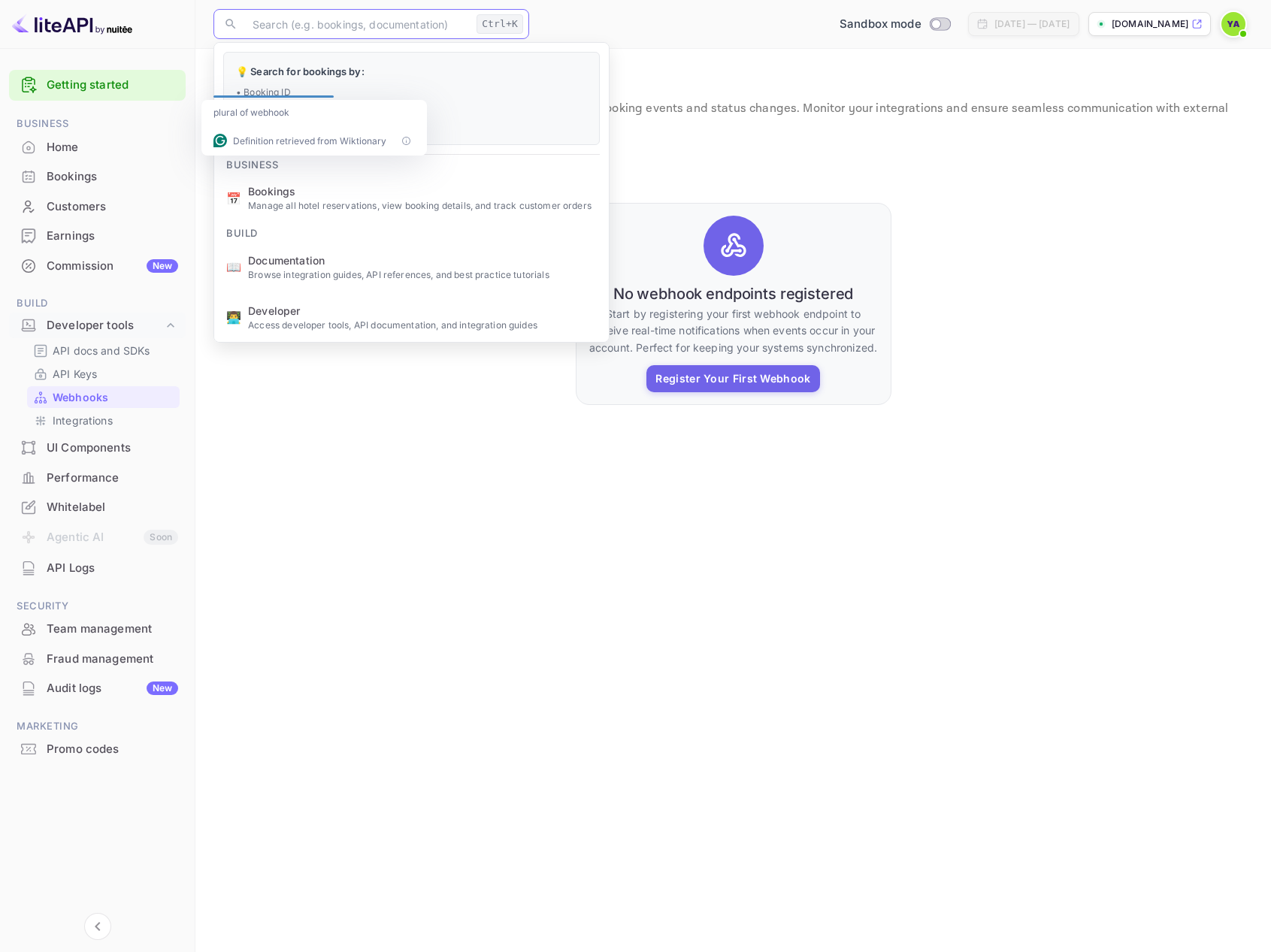
click at [386, 18] on input "text" at bounding box center [357, 24] width 227 height 30
paste input "Webhooks"
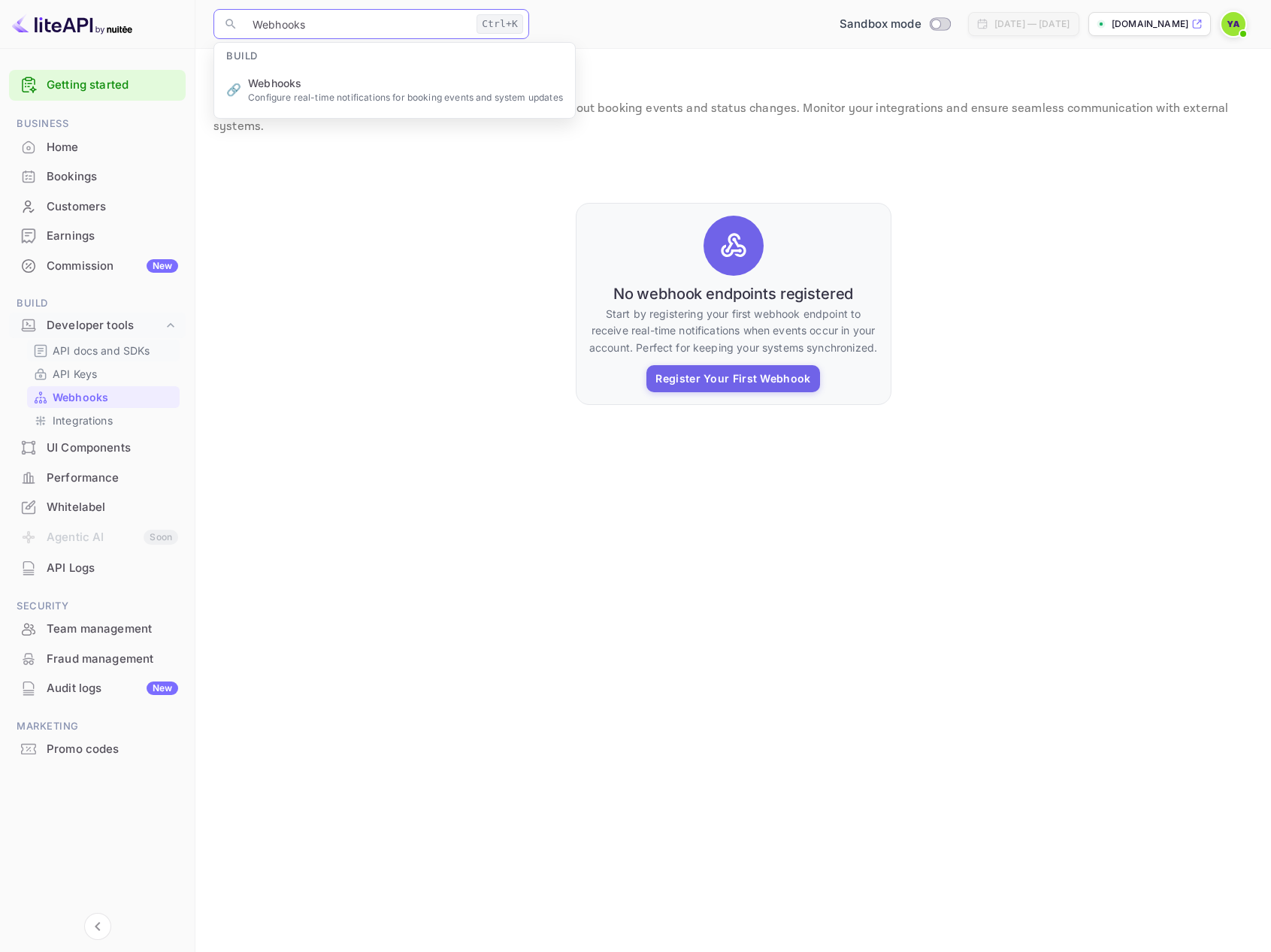
type input "Webhooks"
click at [76, 357] on p "API docs and SDKs" at bounding box center [100, 350] width 97 height 16
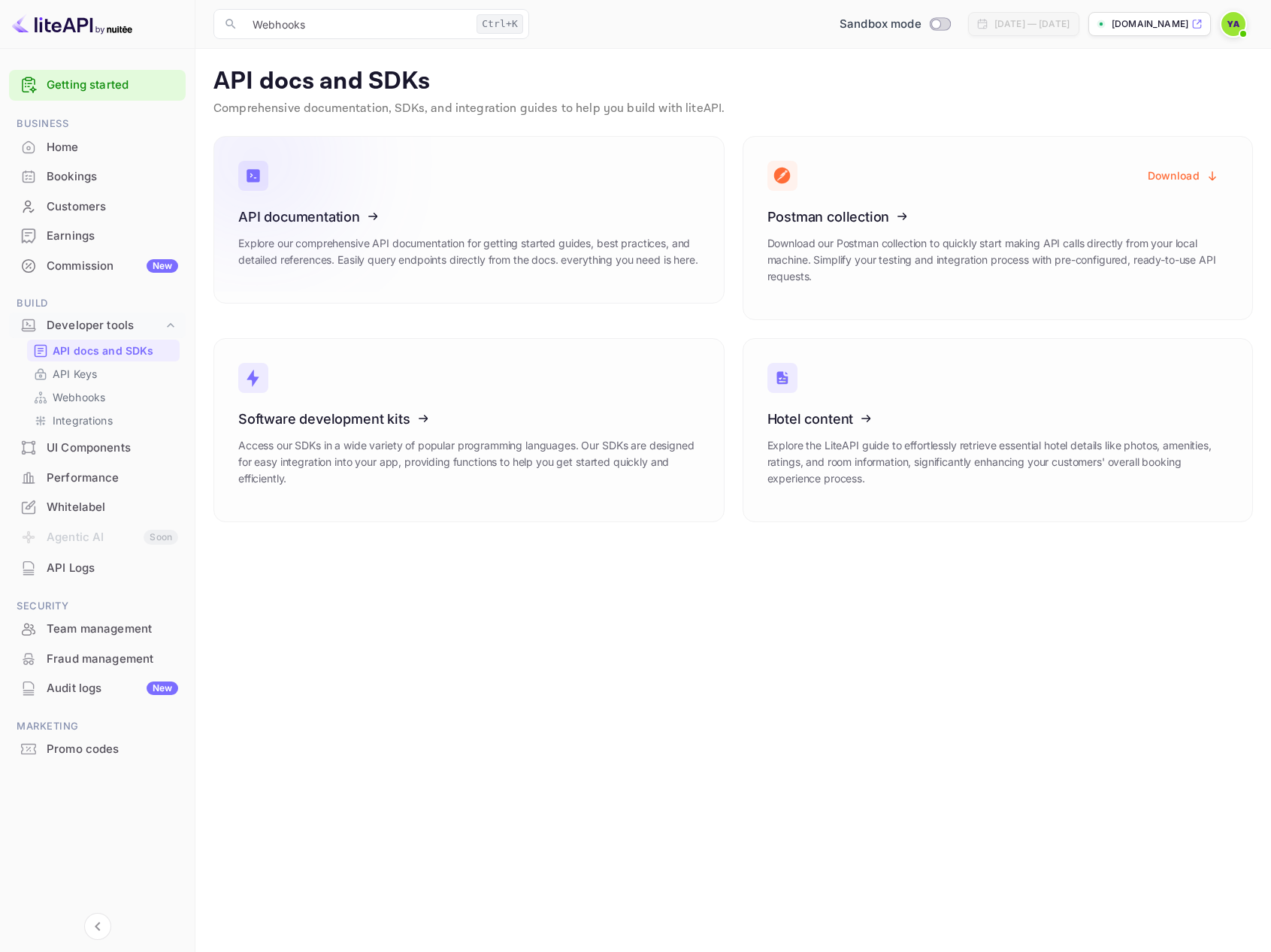
click at [481, 221] on h3 "API documentation" at bounding box center [468, 216] width 461 height 16
click at [280, 263] on icon at bounding box center [332, 213] width 234 height 154
click at [290, 208] on icon at bounding box center [332, 213] width 234 height 154
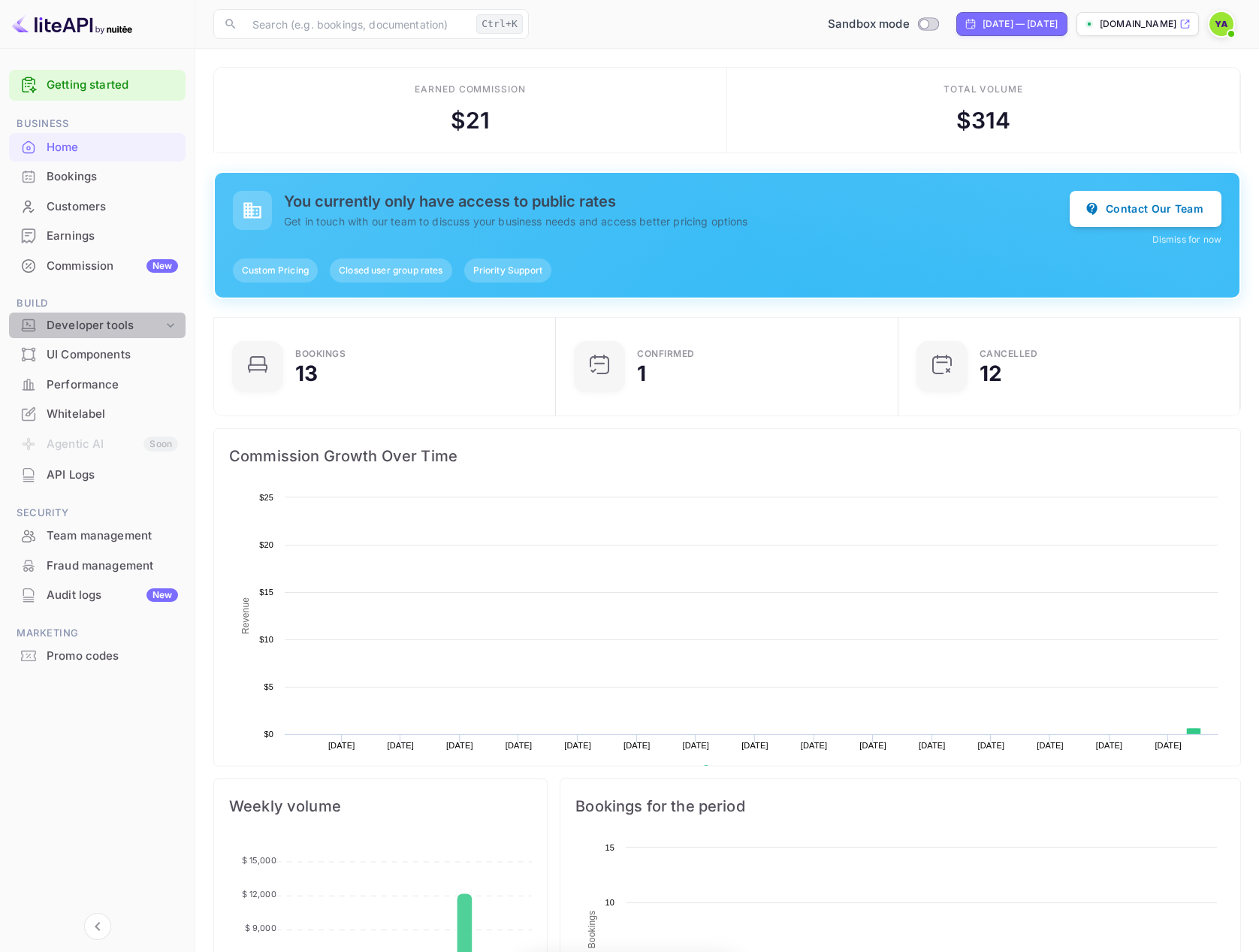
click at [110, 323] on div "Developer tools" at bounding box center [104, 326] width 116 height 18
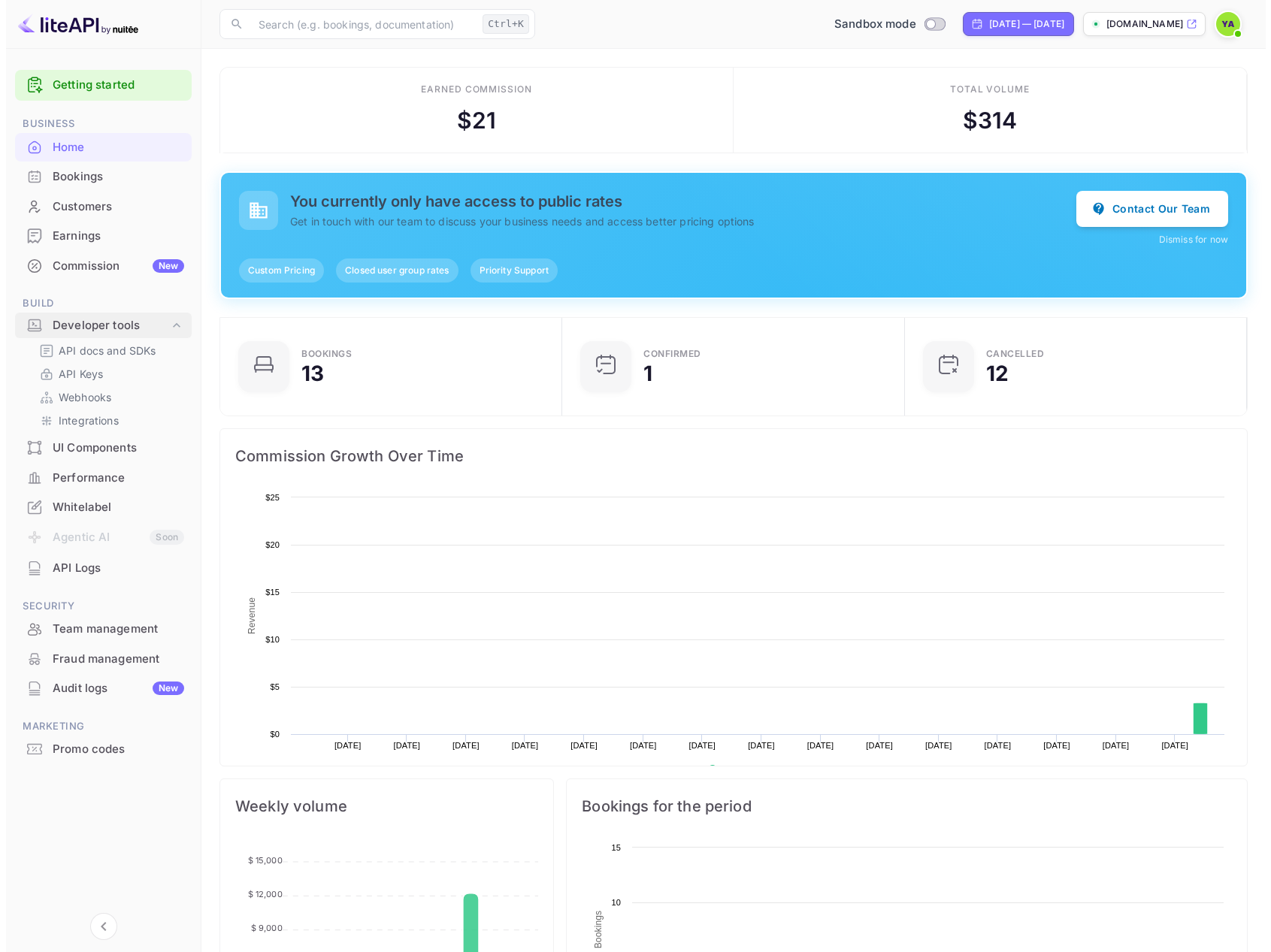
scroll to position [233, 323]
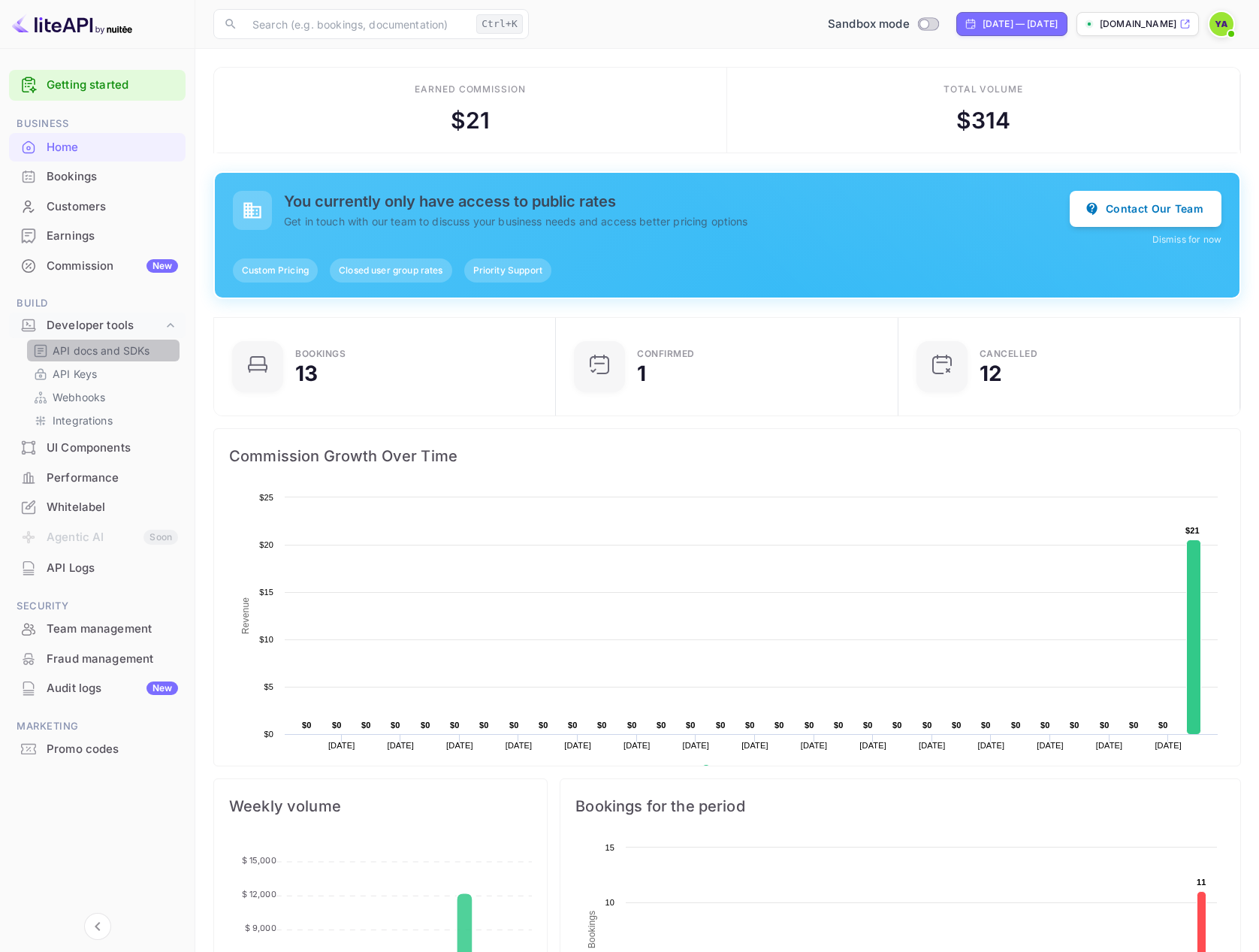
click at [94, 353] on p "API docs and SDKs" at bounding box center [100, 350] width 97 height 16
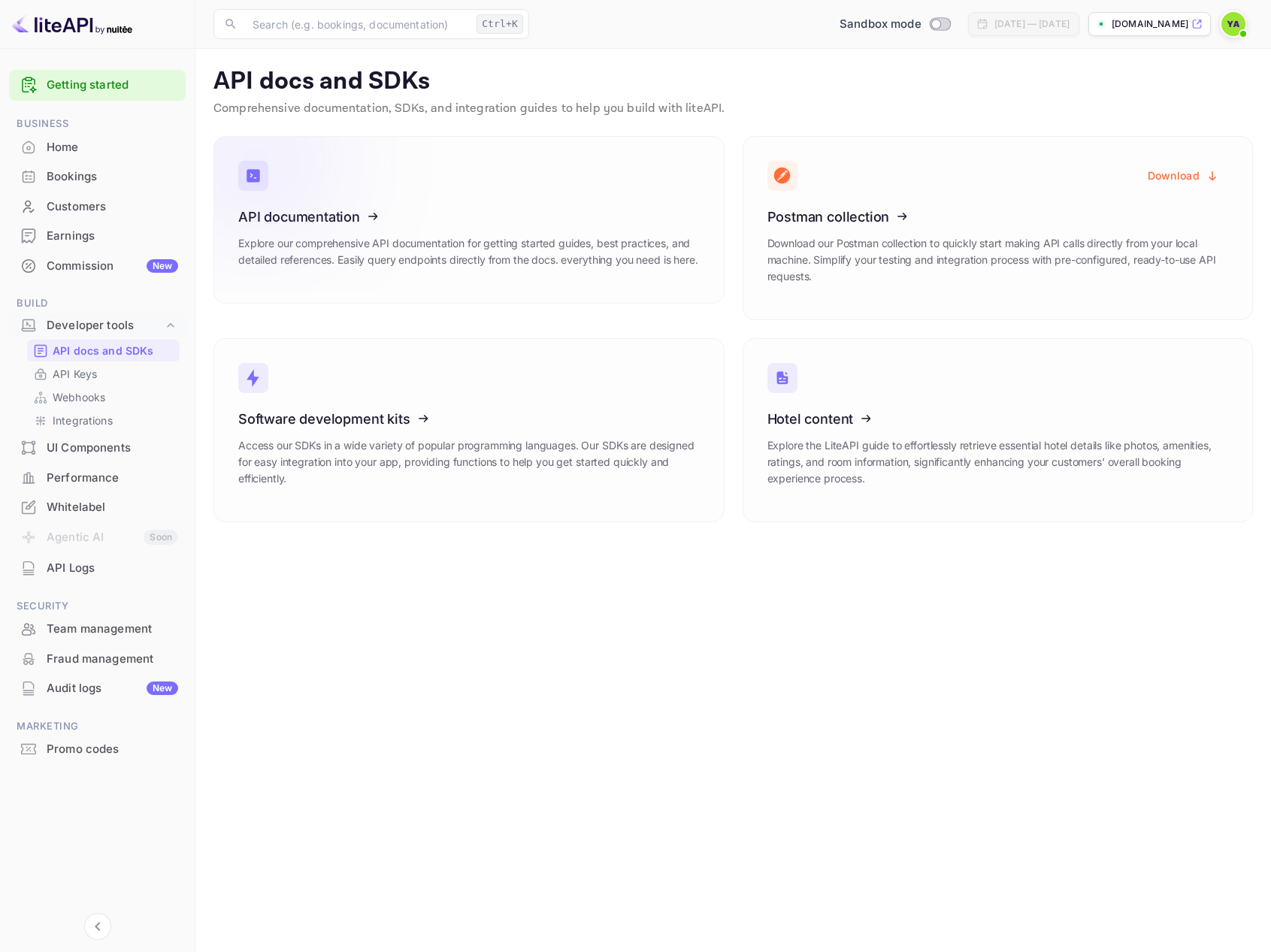
click at [263, 221] on icon at bounding box center [332, 213] width 234 height 154
click at [75, 179] on div "Bookings" at bounding box center [112, 177] width 132 height 18
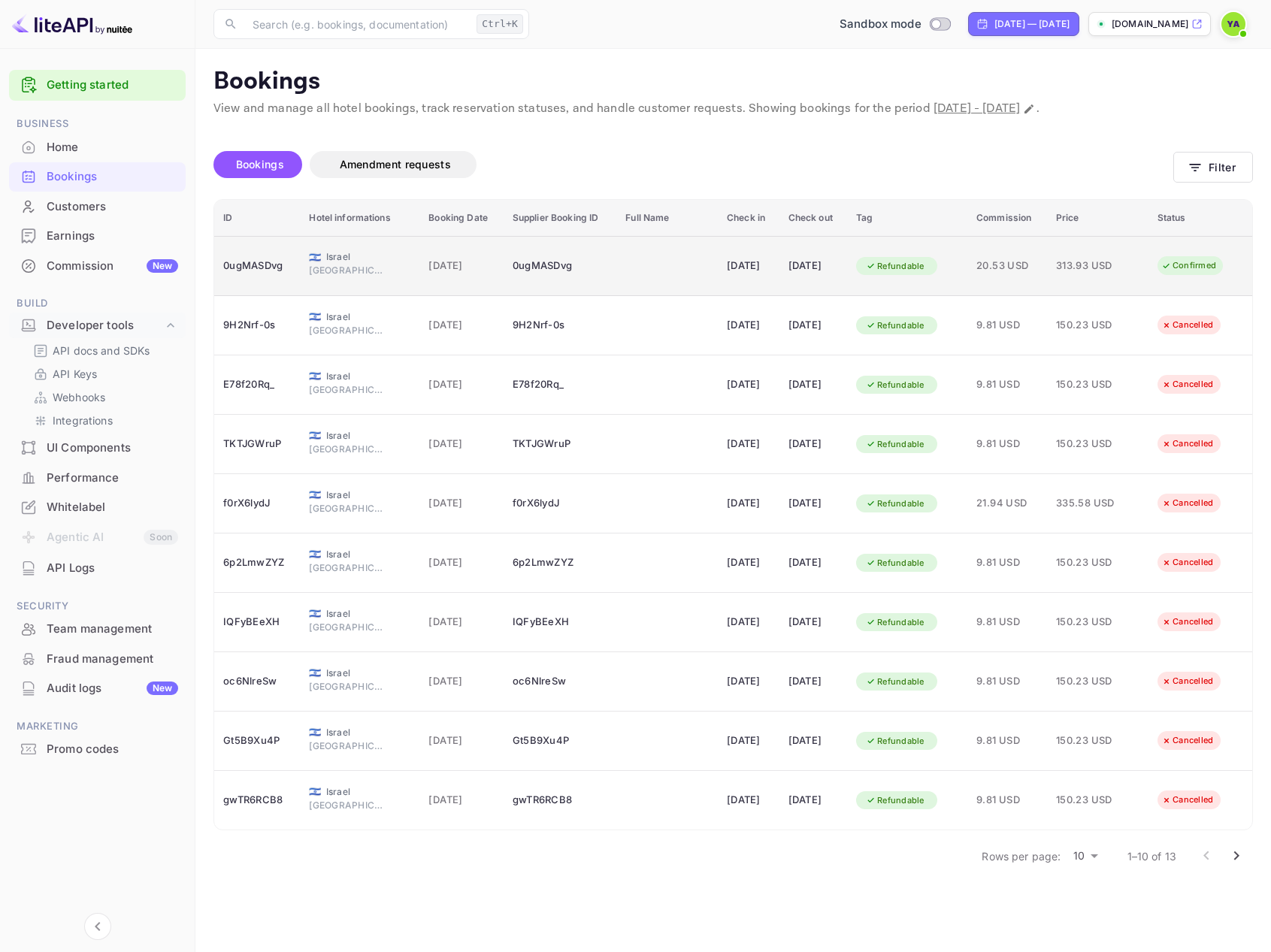
click at [272, 270] on div "0ugMASDvg" at bounding box center [257, 266] width 68 height 24
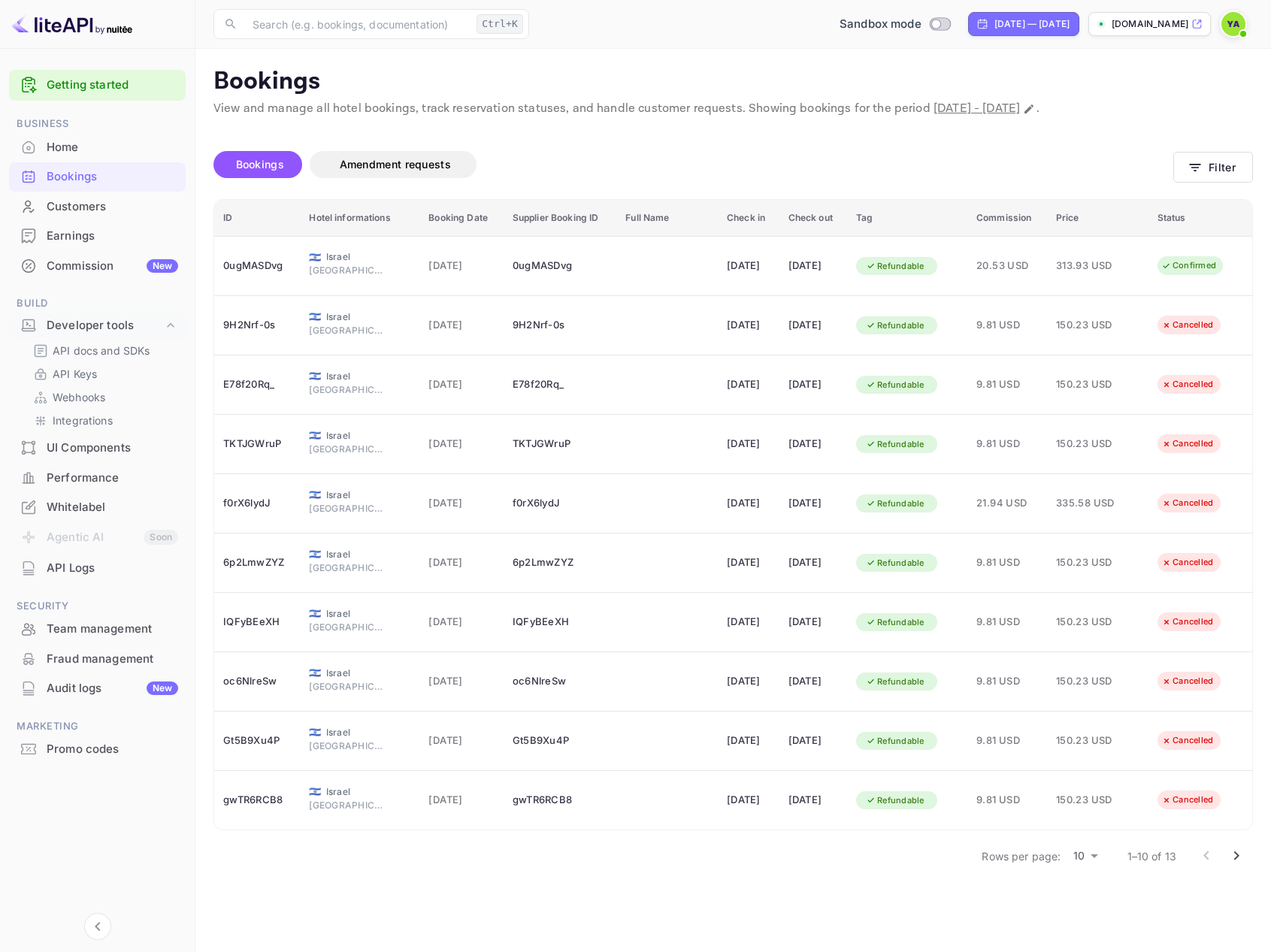
drag, startPoint x: 440, startPoint y: 348, endPoint x: 833, endPoint y: 339, distance: 393.1
copy div "Booking ID 0ugMASDvg"
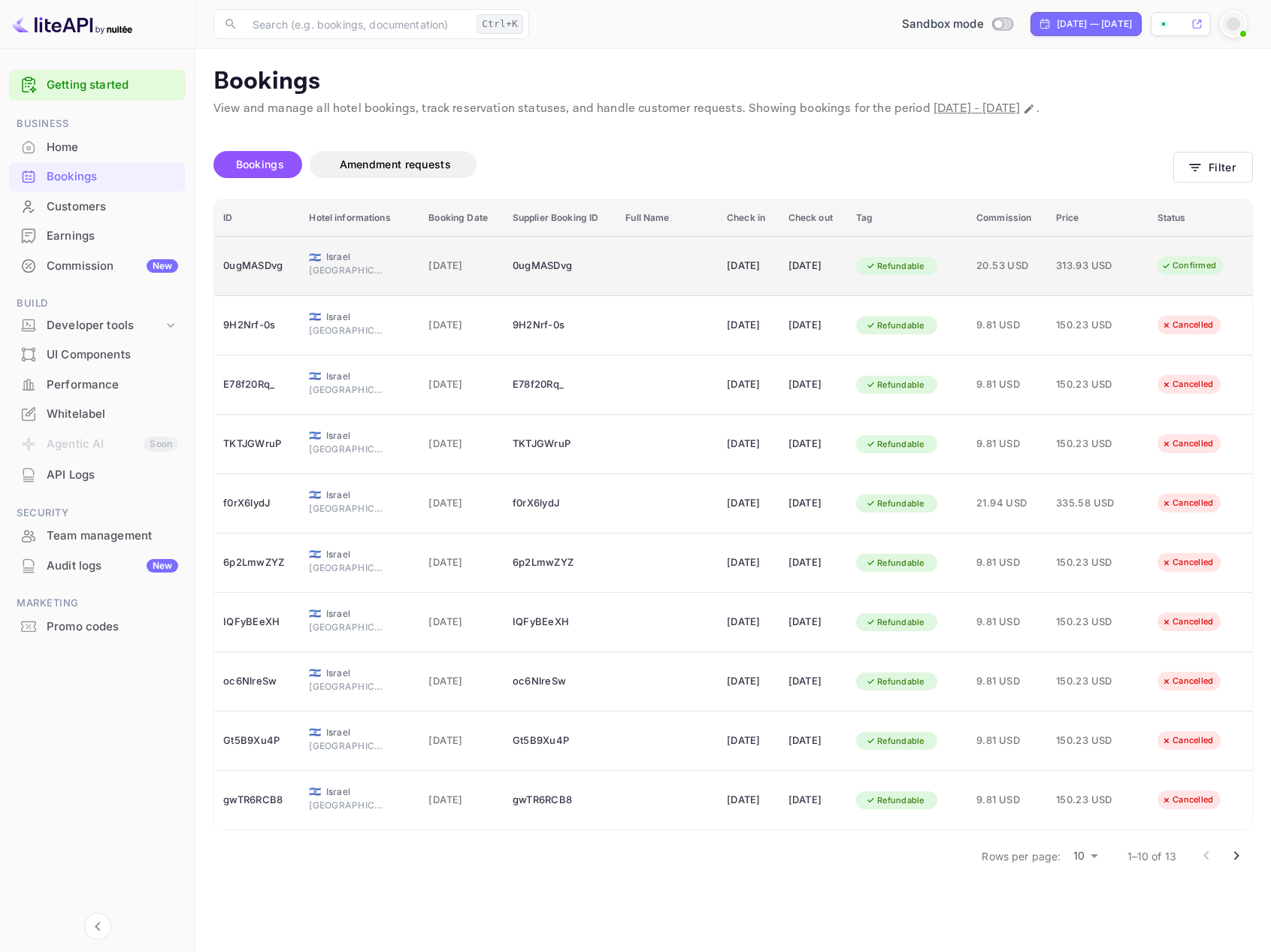
click at [251, 269] on div "0ugMASDvg" at bounding box center [257, 266] width 68 height 24
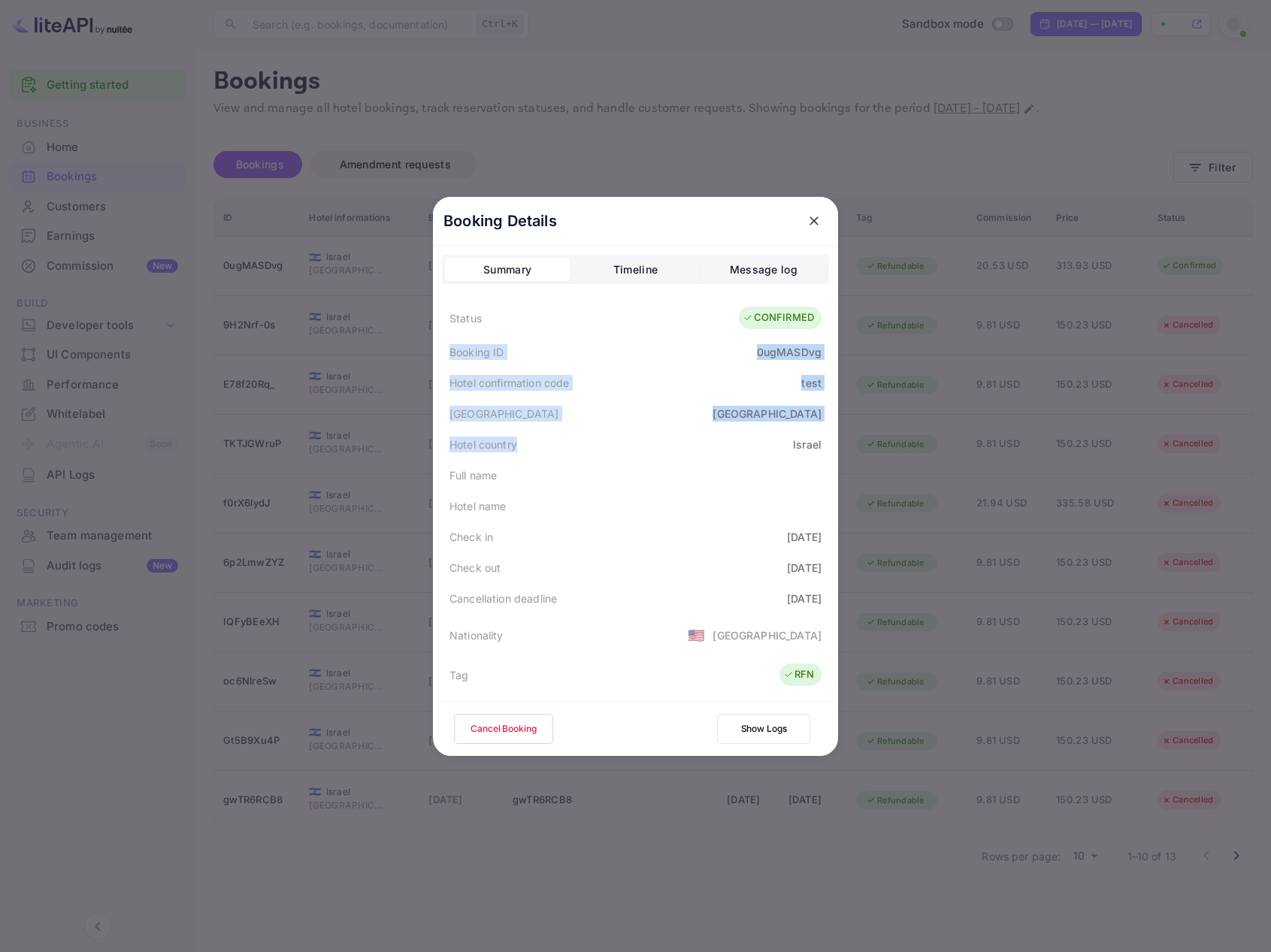
drag, startPoint x: 441, startPoint y: 345, endPoint x: 552, endPoint y: 454, distance: 155.6
click at [552, 454] on div "Status CONFIRMED Booking ID 0ugMASDvg Hotel confirmation code test [GEOGRAPHIC_…" at bounding box center [635, 679] width 387 height 759
click at [551, 454] on div "Hotel country [GEOGRAPHIC_DATA]" at bounding box center [635, 444] width 387 height 30
click at [627, 266] on div "Timeline" at bounding box center [635, 269] width 44 height 18
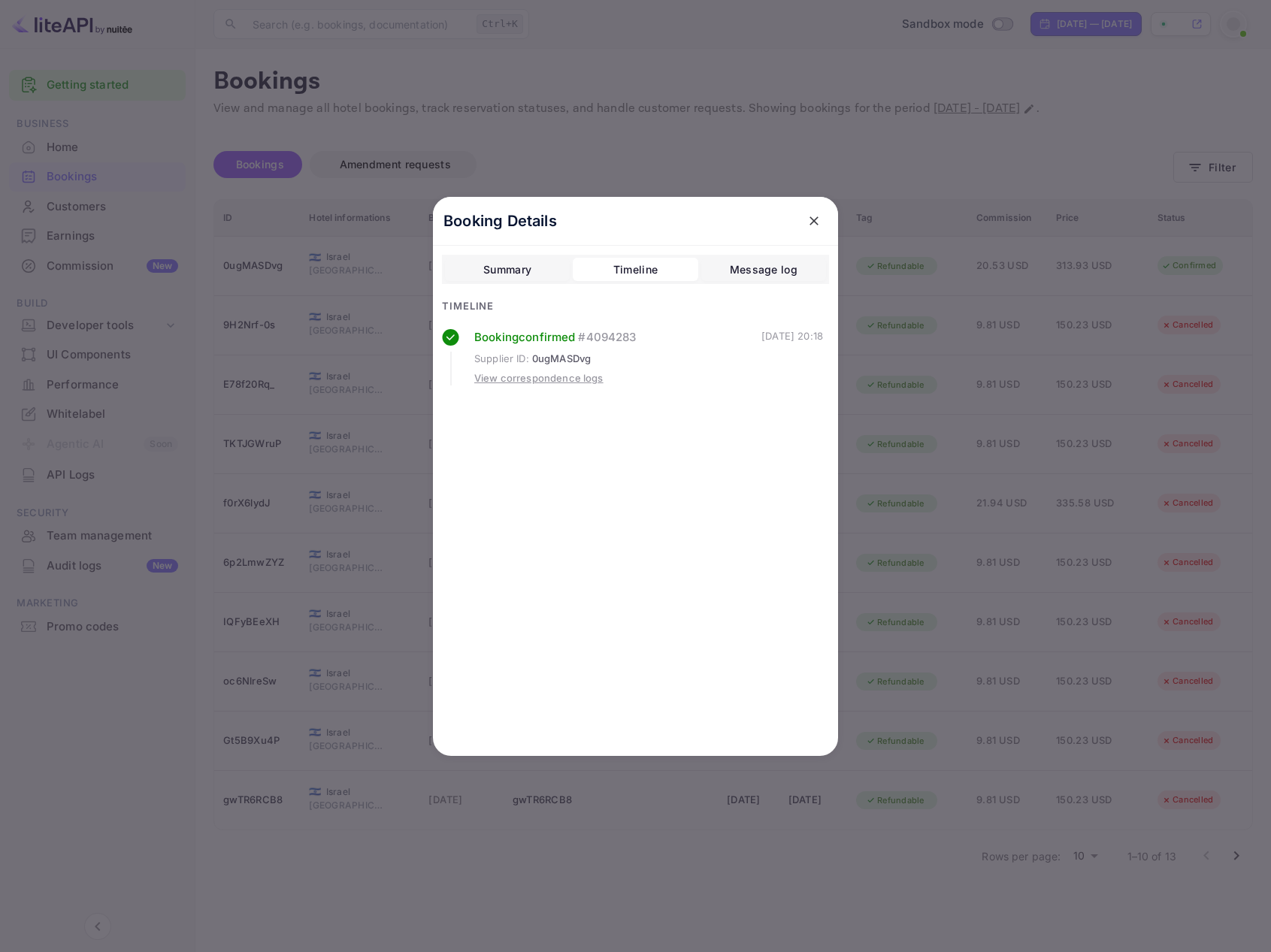
click at [755, 275] on div "Message log" at bounding box center [763, 269] width 68 height 18
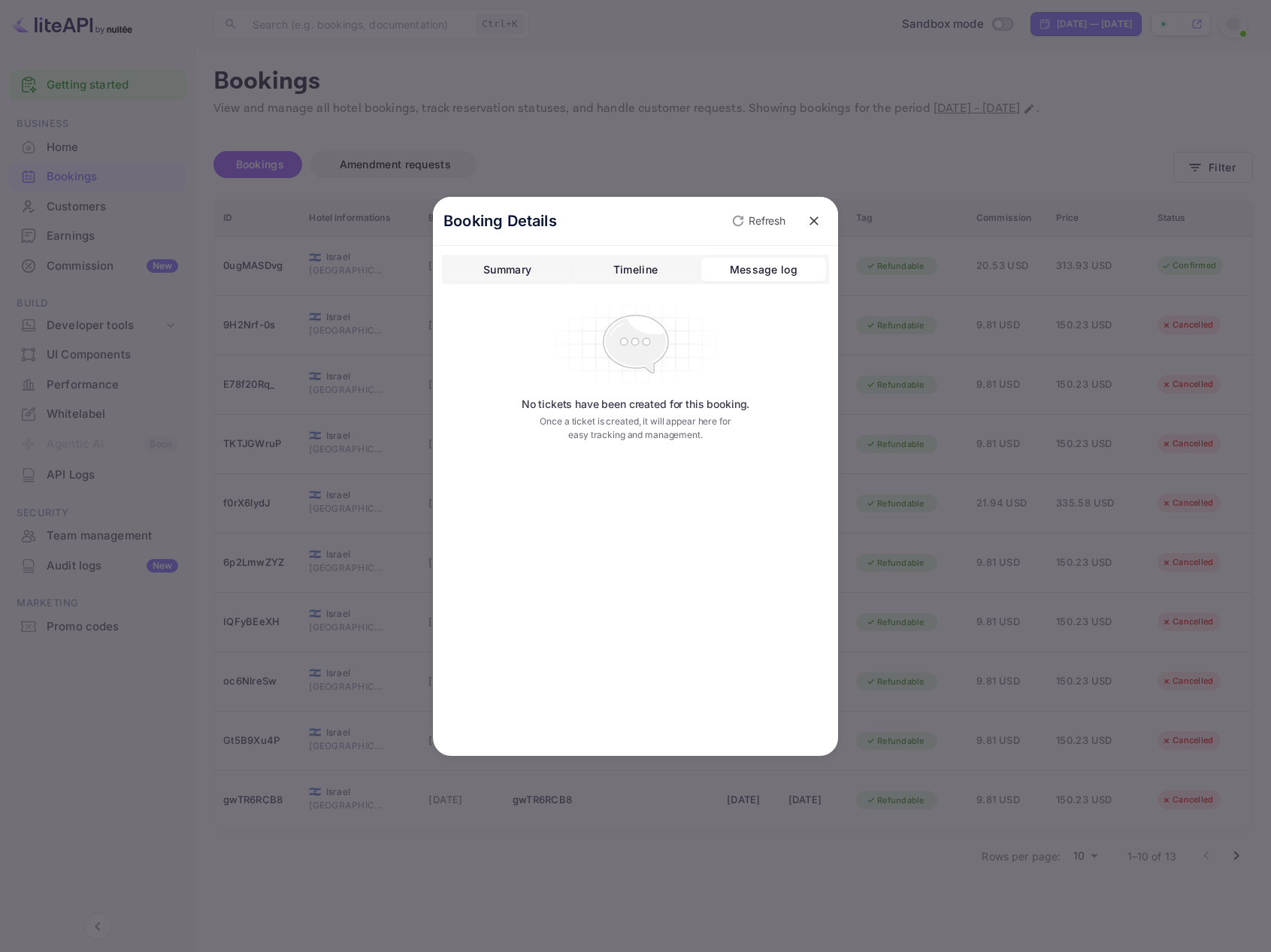
click at [663, 268] on button "Timeline" at bounding box center [635, 269] width 125 height 24
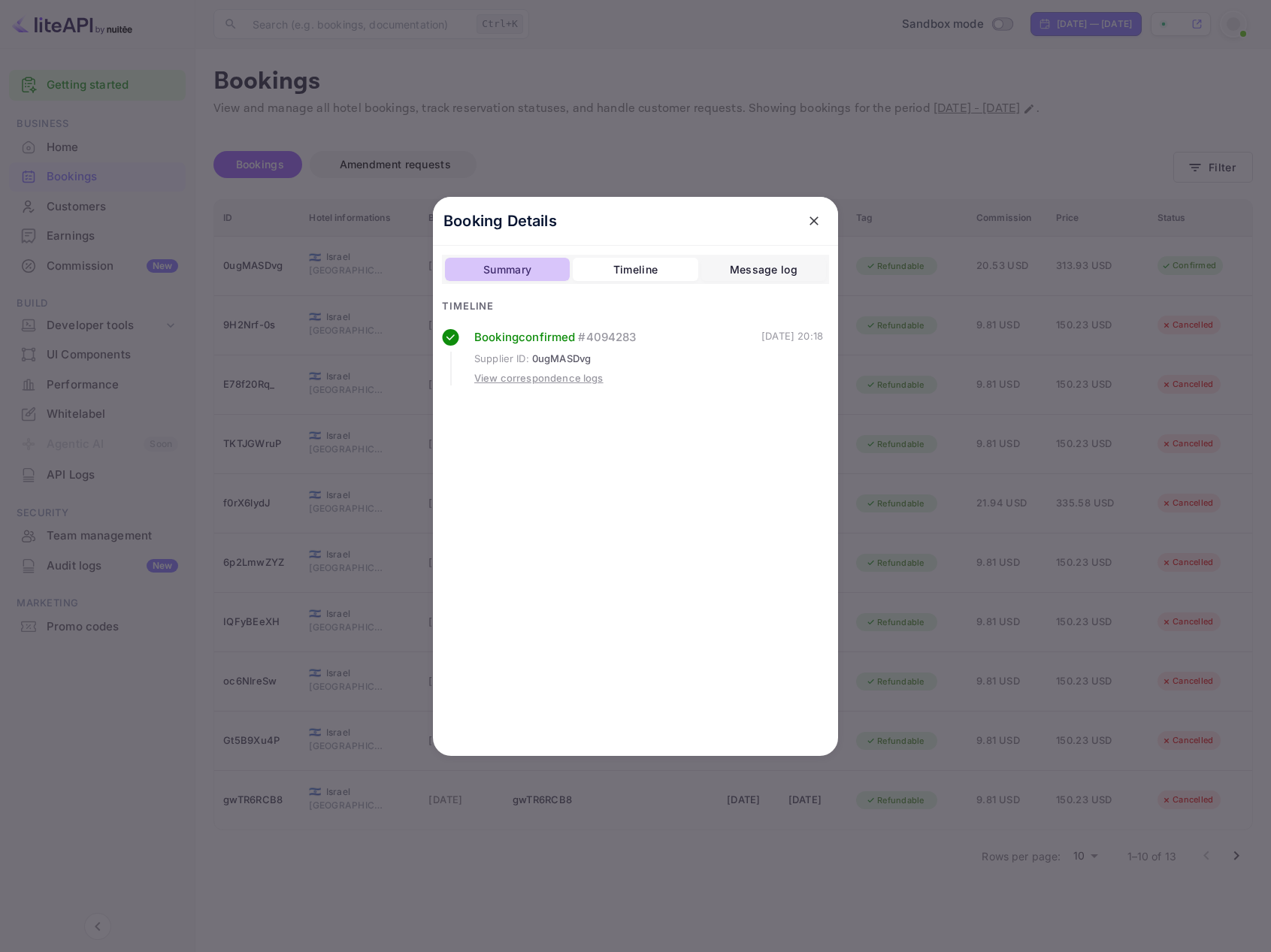
click at [489, 268] on div "Summary" at bounding box center [507, 269] width 48 height 18
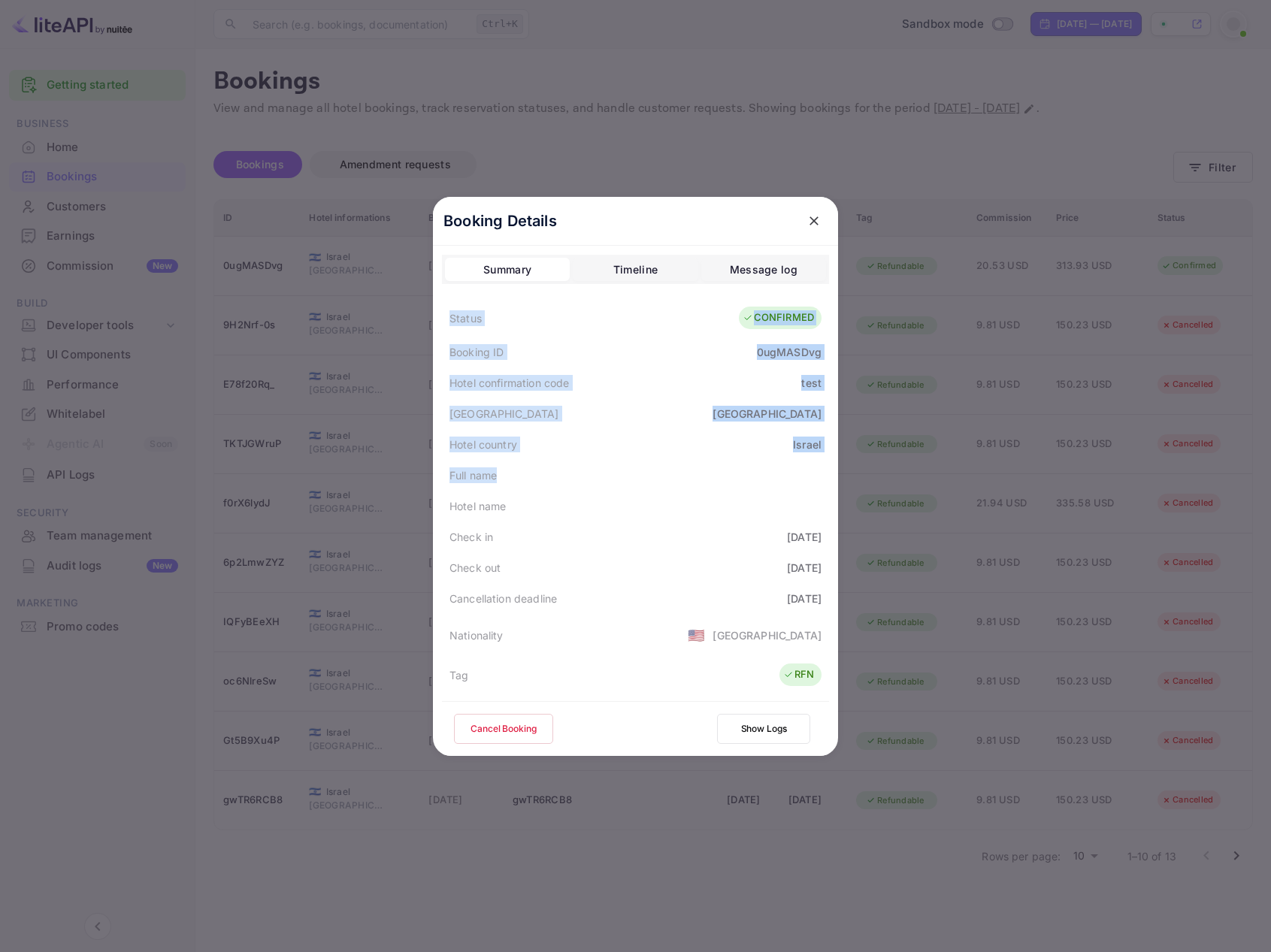
drag, startPoint x: 439, startPoint y: 318, endPoint x: 5, endPoint y: 433, distance: 449.0
click at [565, 472] on div "Status CONFIRMED Booking ID 0ugMASDvg Hotel confirmation code test [GEOGRAPHIC_…" at bounding box center [635, 679] width 387 height 759
drag, startPoint x: 496, startPoint y: 368, endPoint x: 489, endPoint y: 364, distance: 8.1
click at [495, 368] on div "Hotel confirmation code test" at bounding box center [635, 383] width 387 height 30
click at [457, 324] on div "Status" at bounding box center [465, 318] width 32 height 16
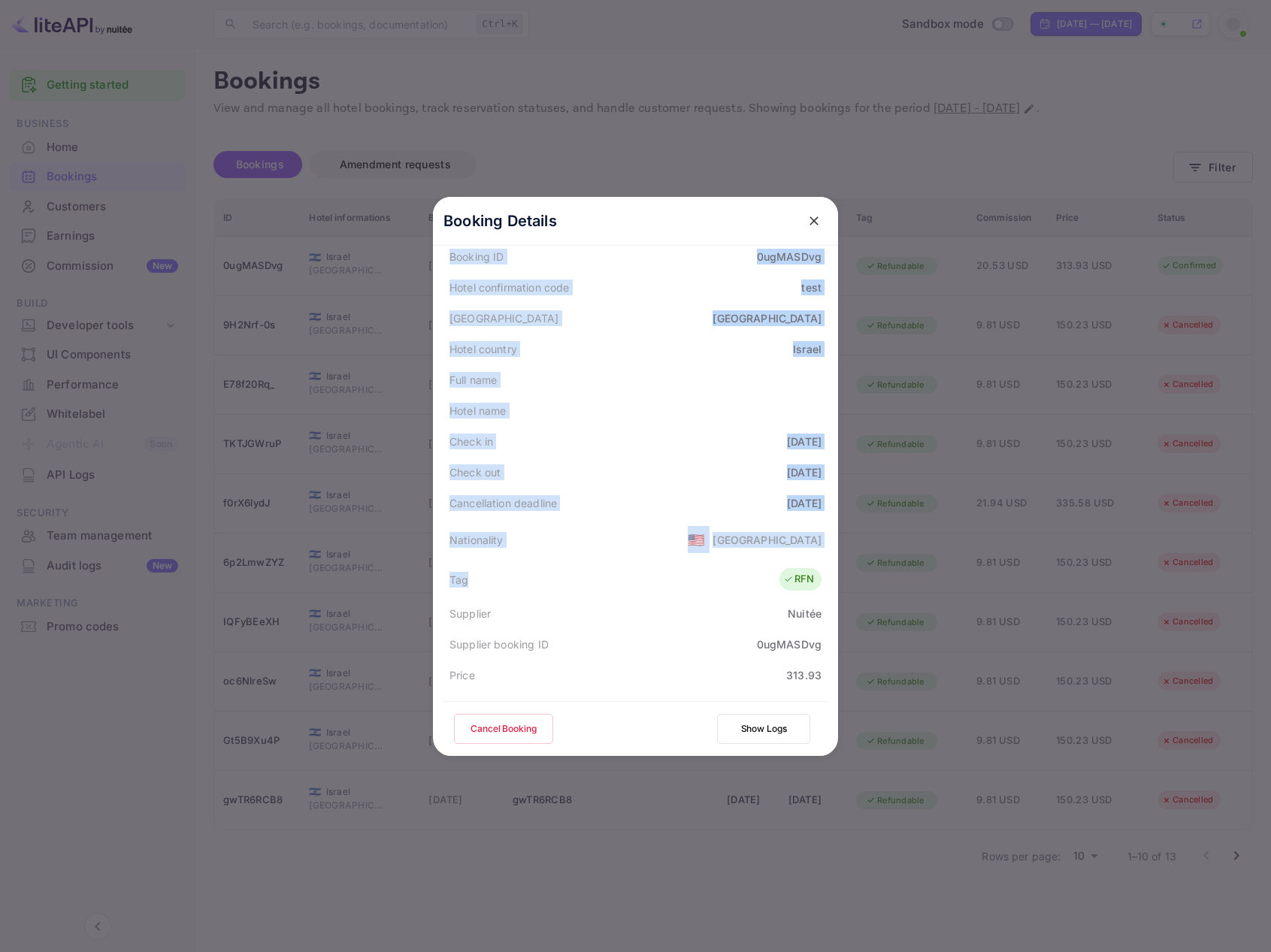
scroll to position [150, 0]
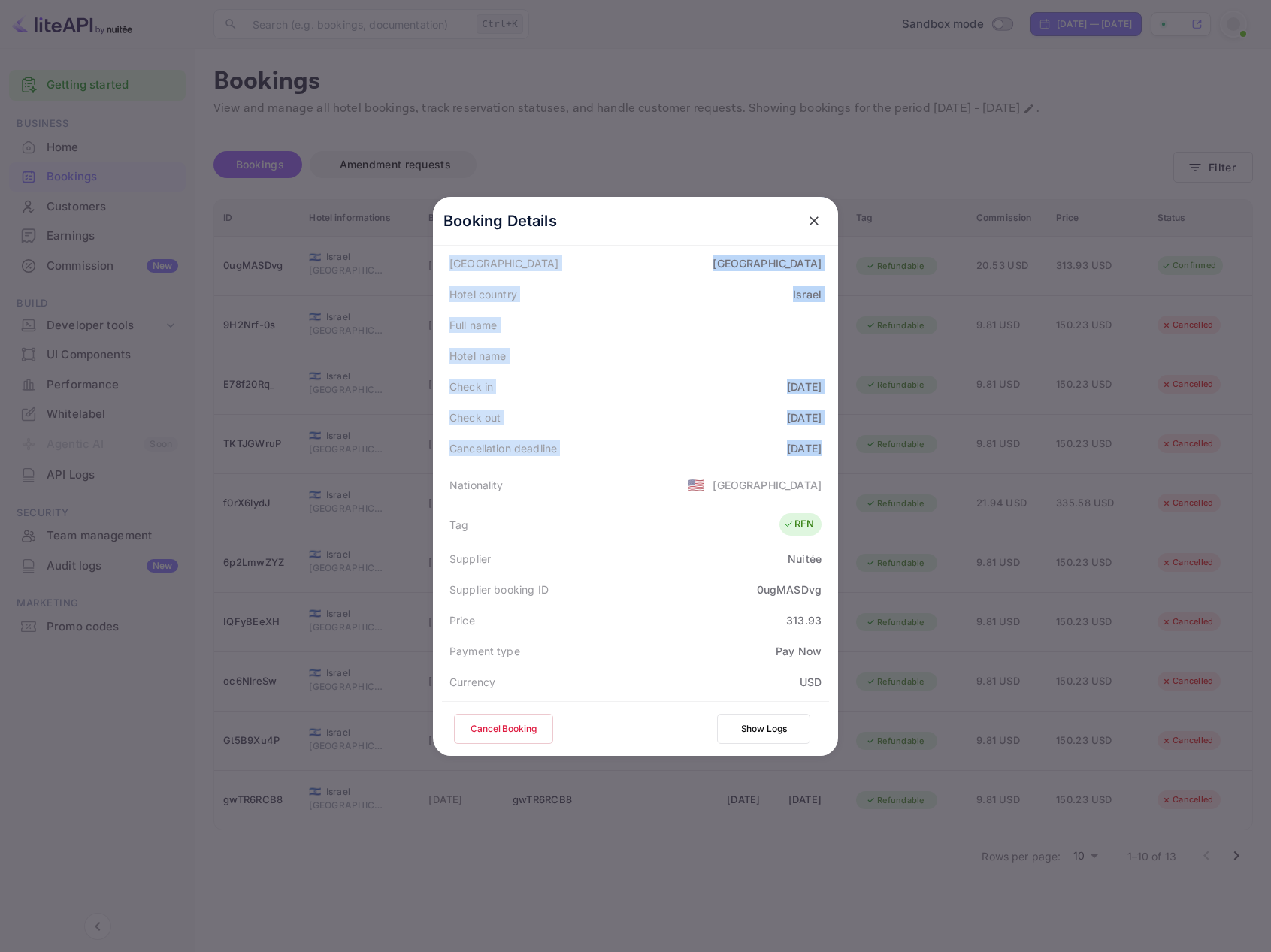
drag, startPoint x: 452, startPoint y: 324, endPoint x: 792, endPoint y: 439, distance: 358.9
click at [792, 439] on div "Status CONFIRMED Booking ID 0ugMASDvg Hotel confirmation code test [GEOGRAPHIC_…" at bounding box center [635, 528] width 387 height 759
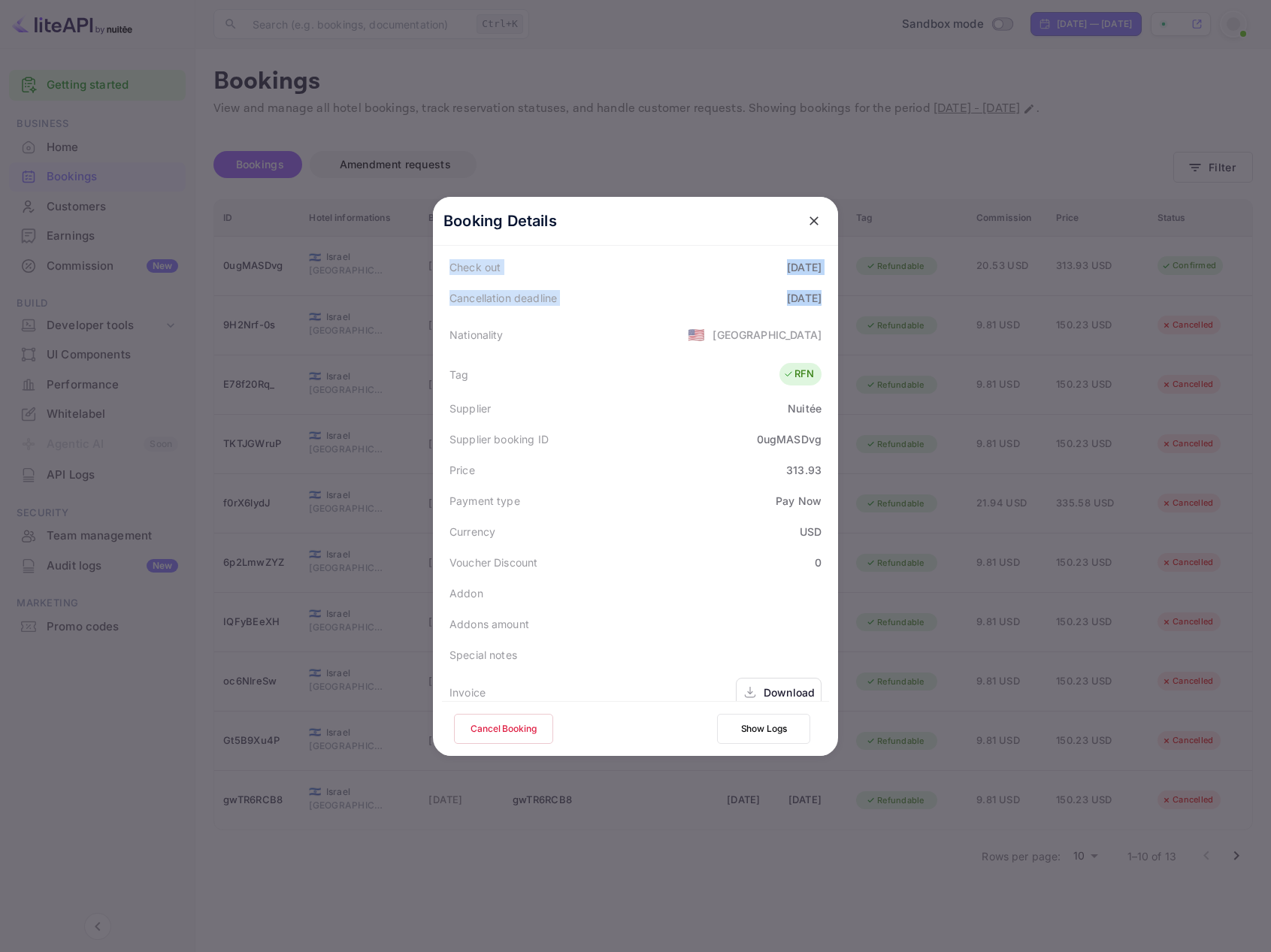
scroll to position [364, 0]
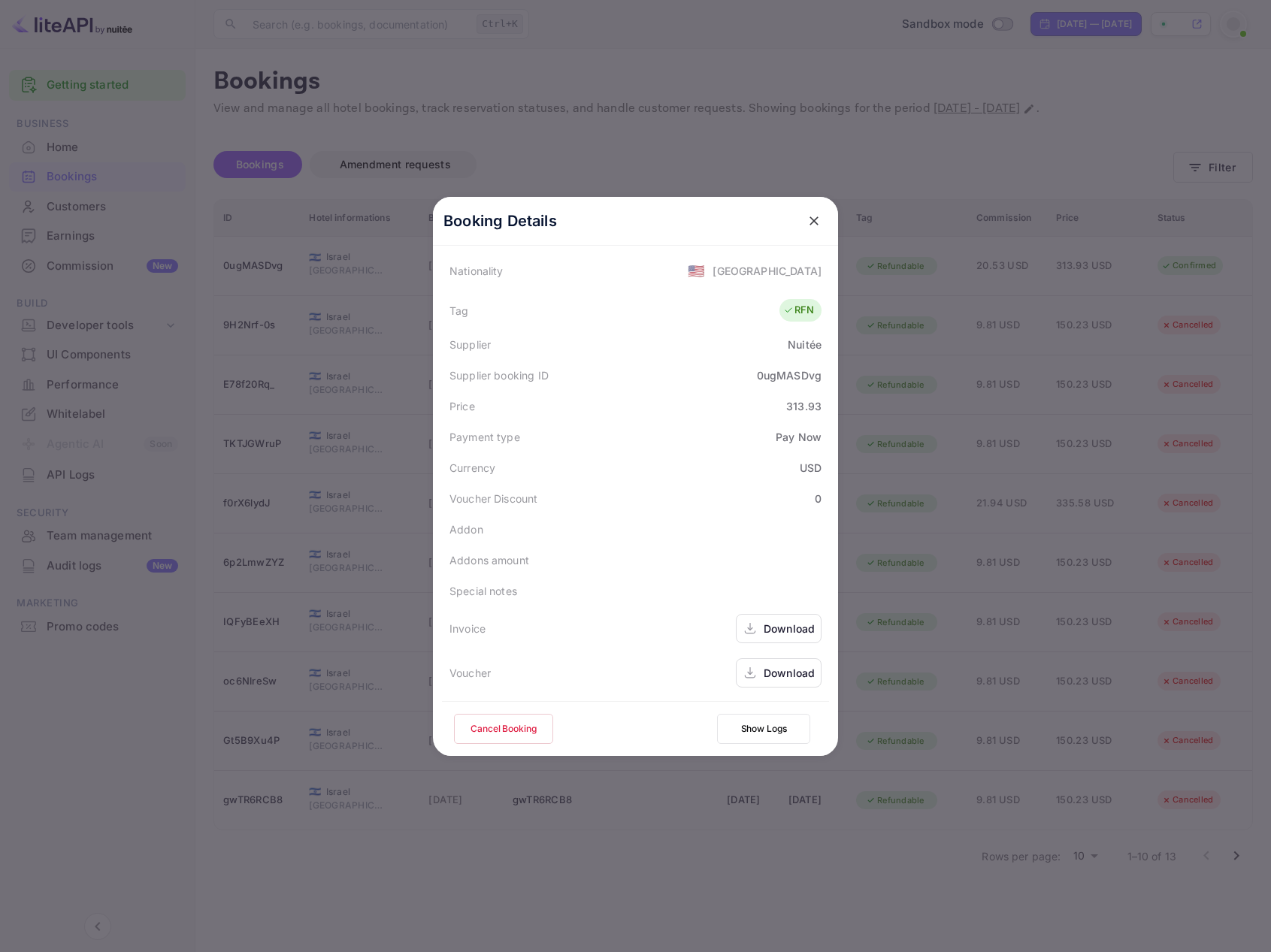
click at [756, 675] on div "Download" at bounding box center [778, 673] width 86 height 30
click at [456, 624] on div "Invoice" at bounding box center [467, 628] width 36 height 16
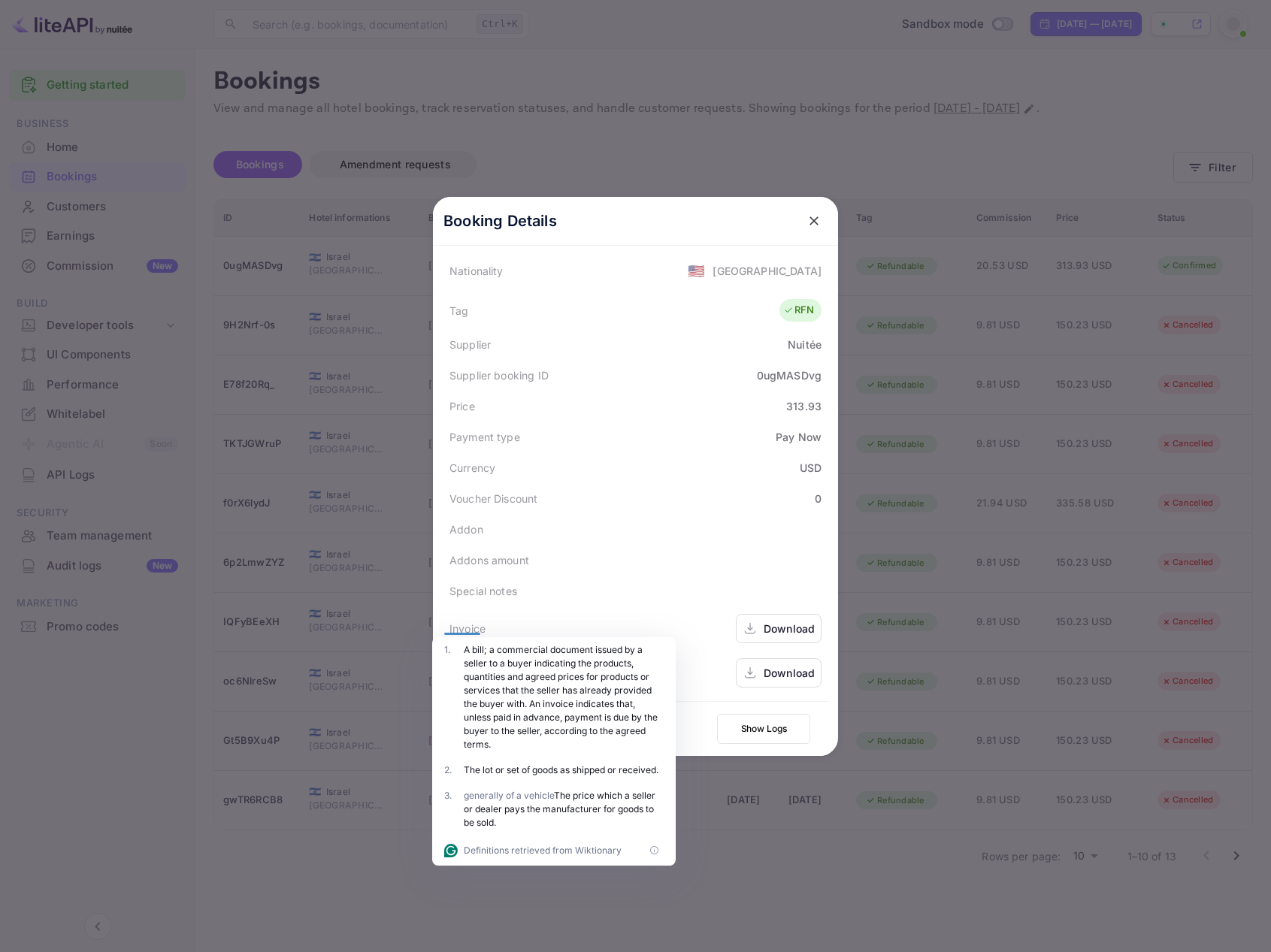
click at [496, 655] on div "A bill; a commercial document issued by a seller to a buyer indicating the prod…" at bounding box center [563, 697] width 200 height 108
click at [471, 628] on div "Invoice" at bounding box center [467, 628] width 36 height 16
copy div "Invoice"
click at [810, 220] on icon "close" at bounding box center [814, 220] width 9 height 9
